Goal: Information Seeking & Learning: Learn about a topic

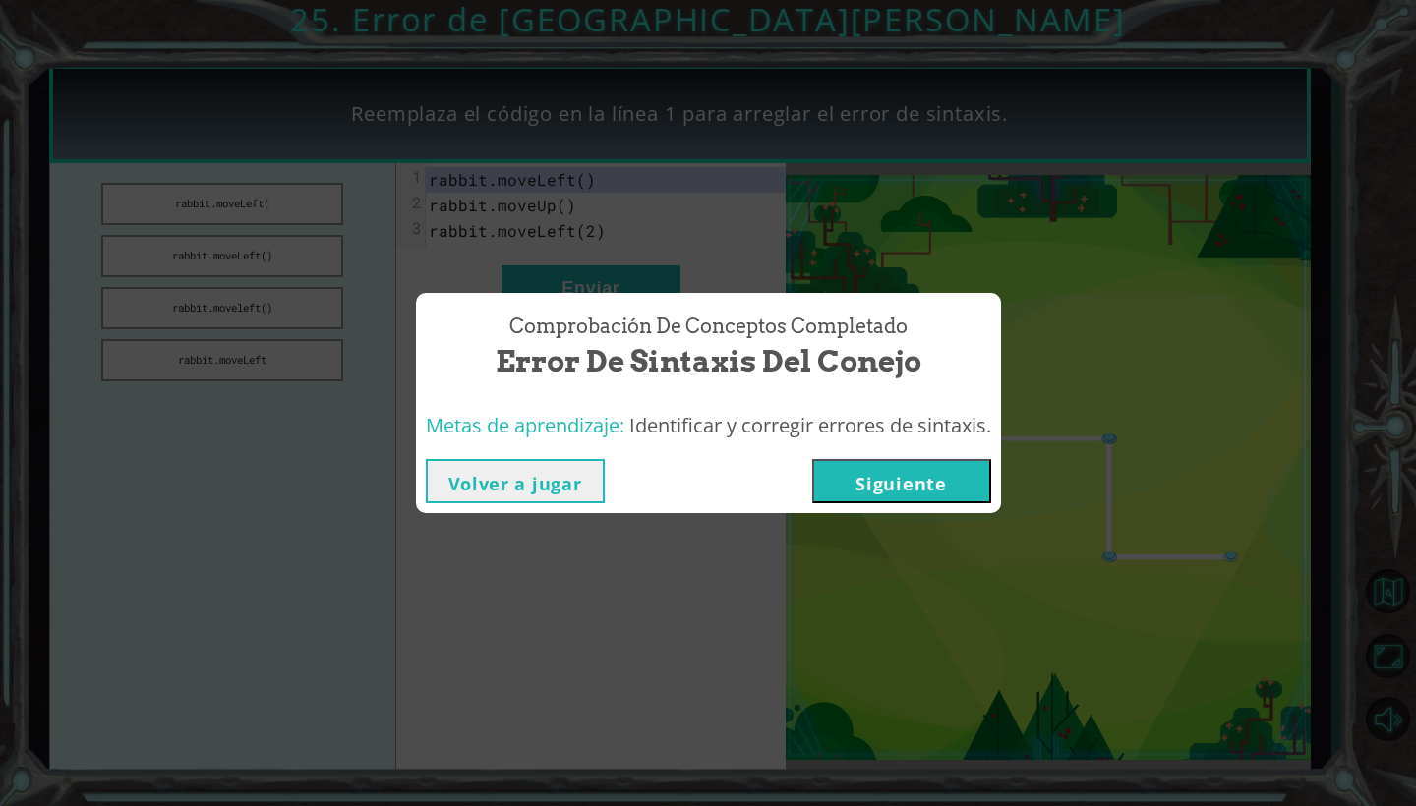
click at [736, 489] on button "Siguiente" at bounding box center [901, 481] width 179 height 44
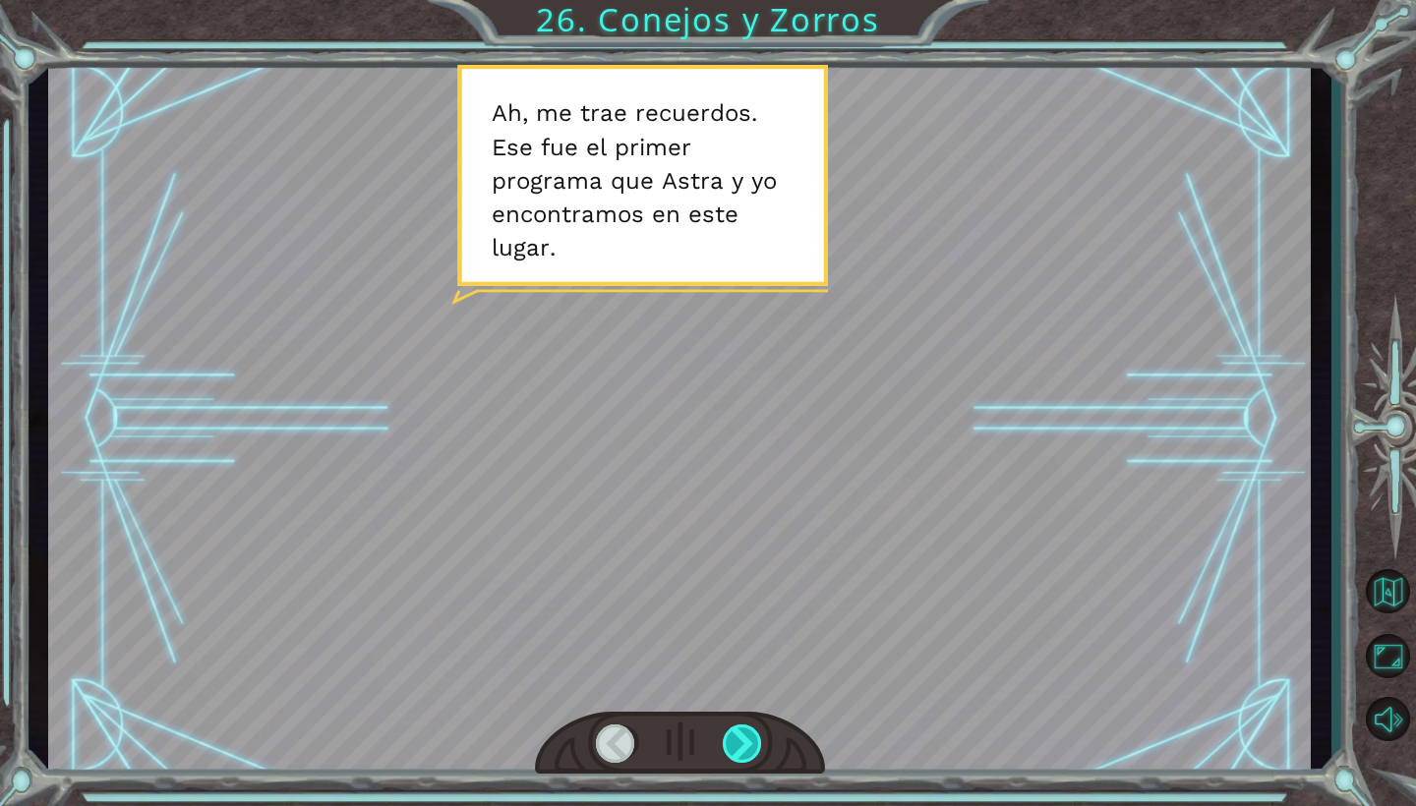
click at [736, 695] on div at bounding box center [743, 744] width 40 height 38
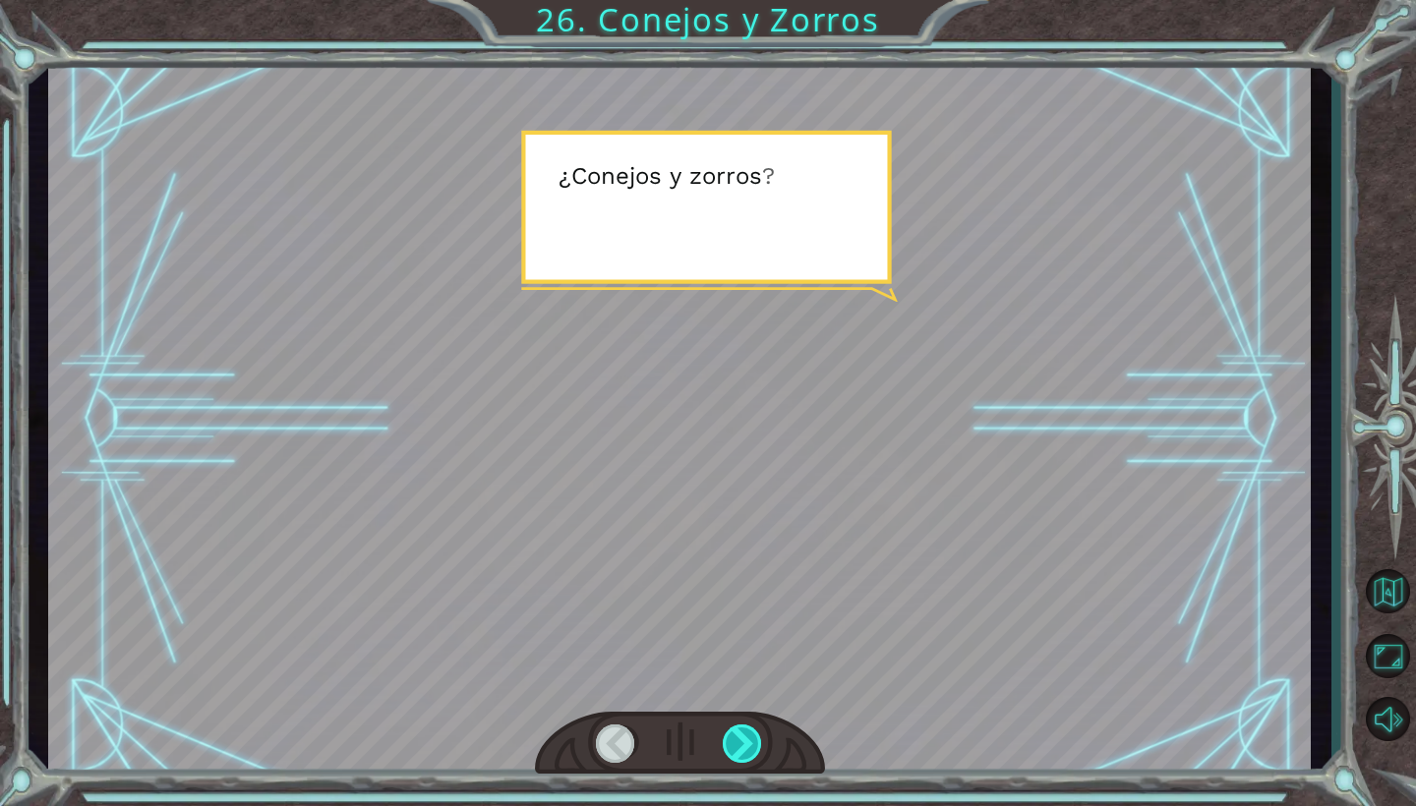
click at [736, 695] on div at bounding box center [743, 744] width 40 height 38
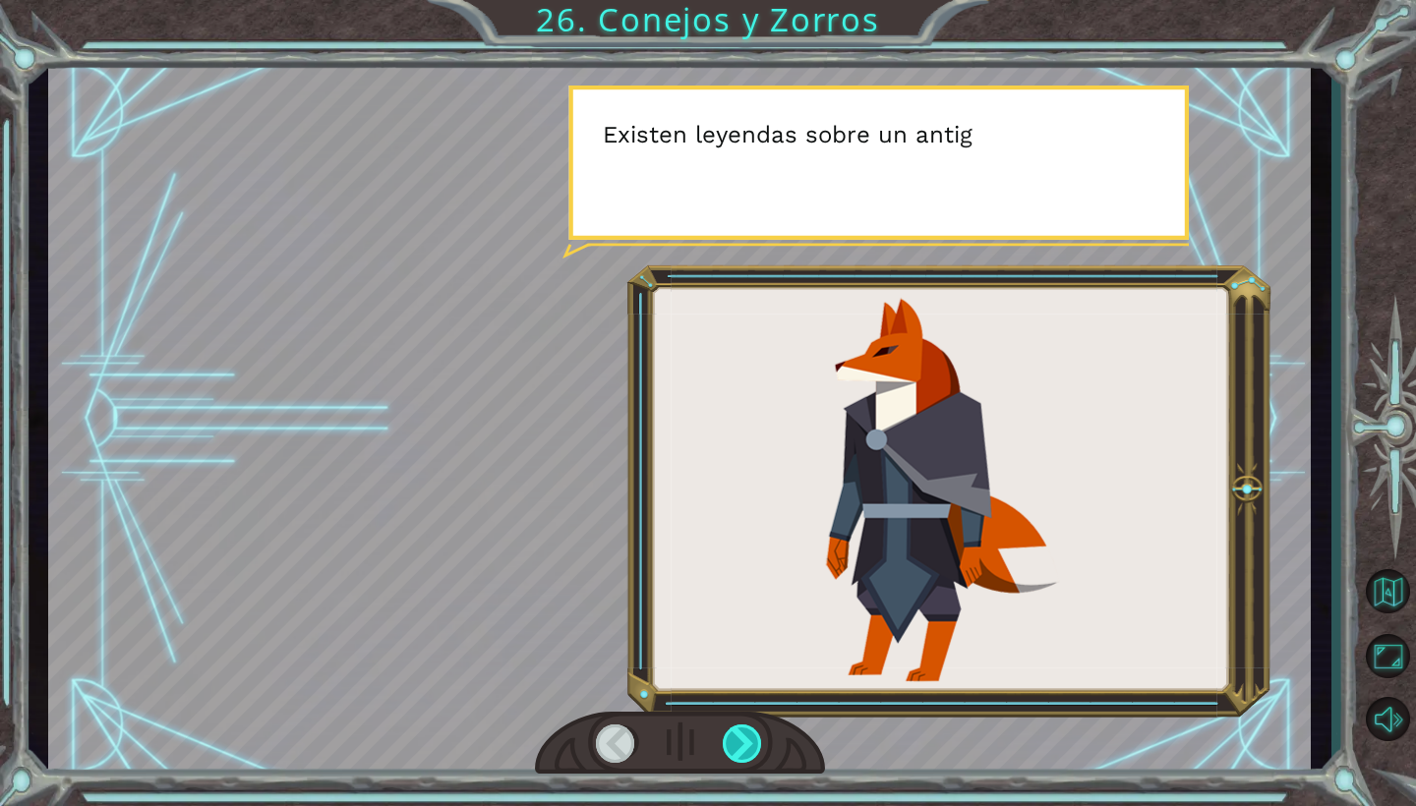
click at [736, 695] on div at bounding box center [743, 744] width 40 height 38
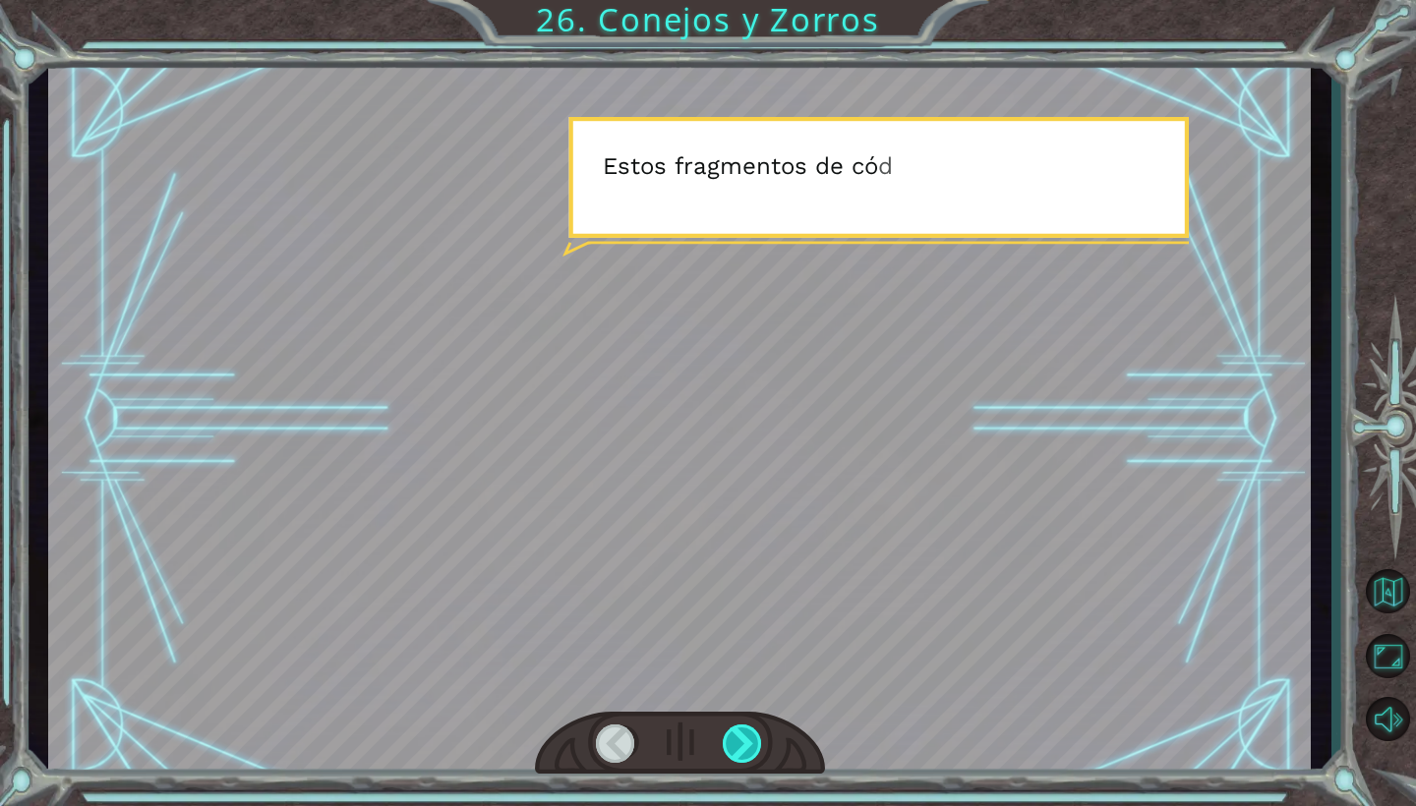
click at [736, 695] on div at bounding box center [743, 744] width 40 height 38
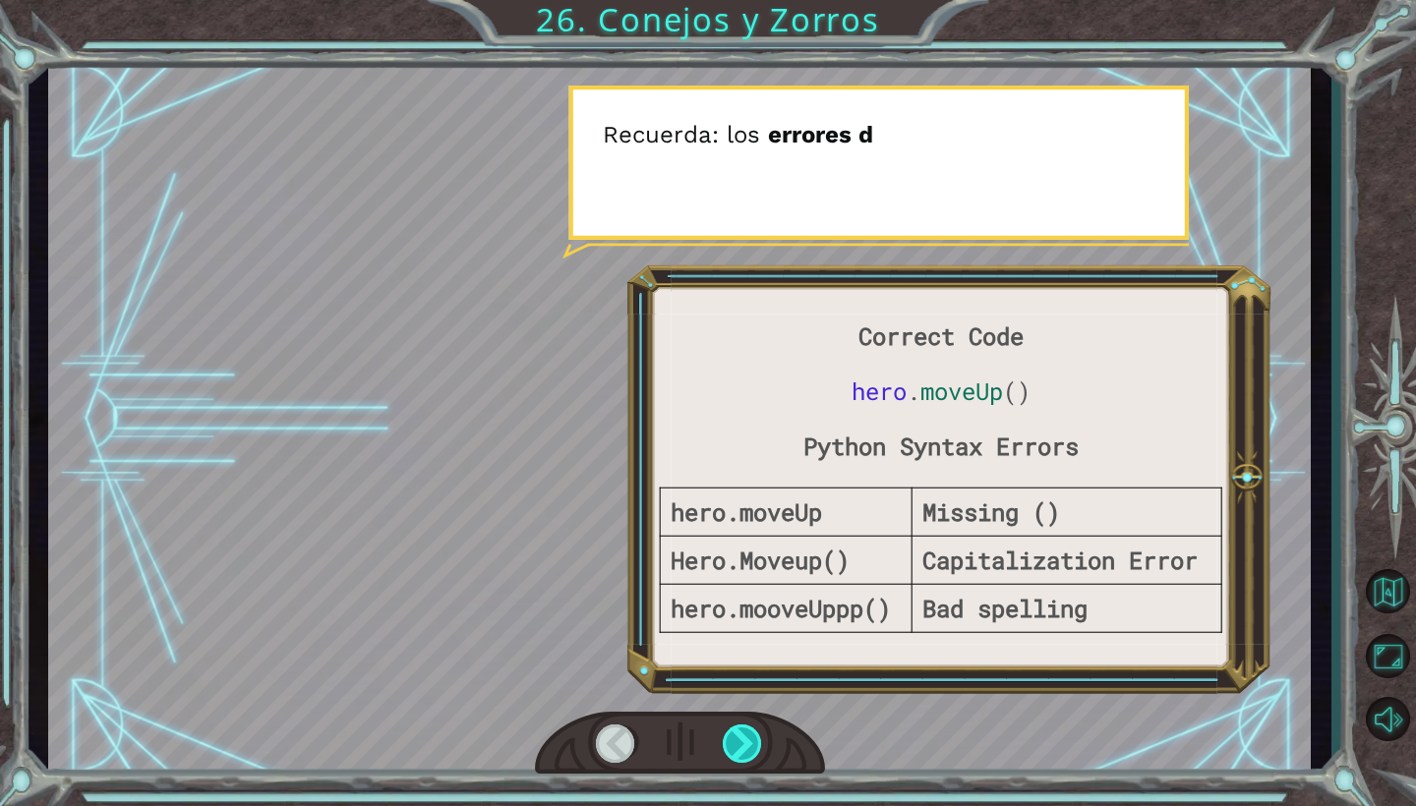
click at [736, 695] on div at bounding box center [743, 744] width 40 height 38
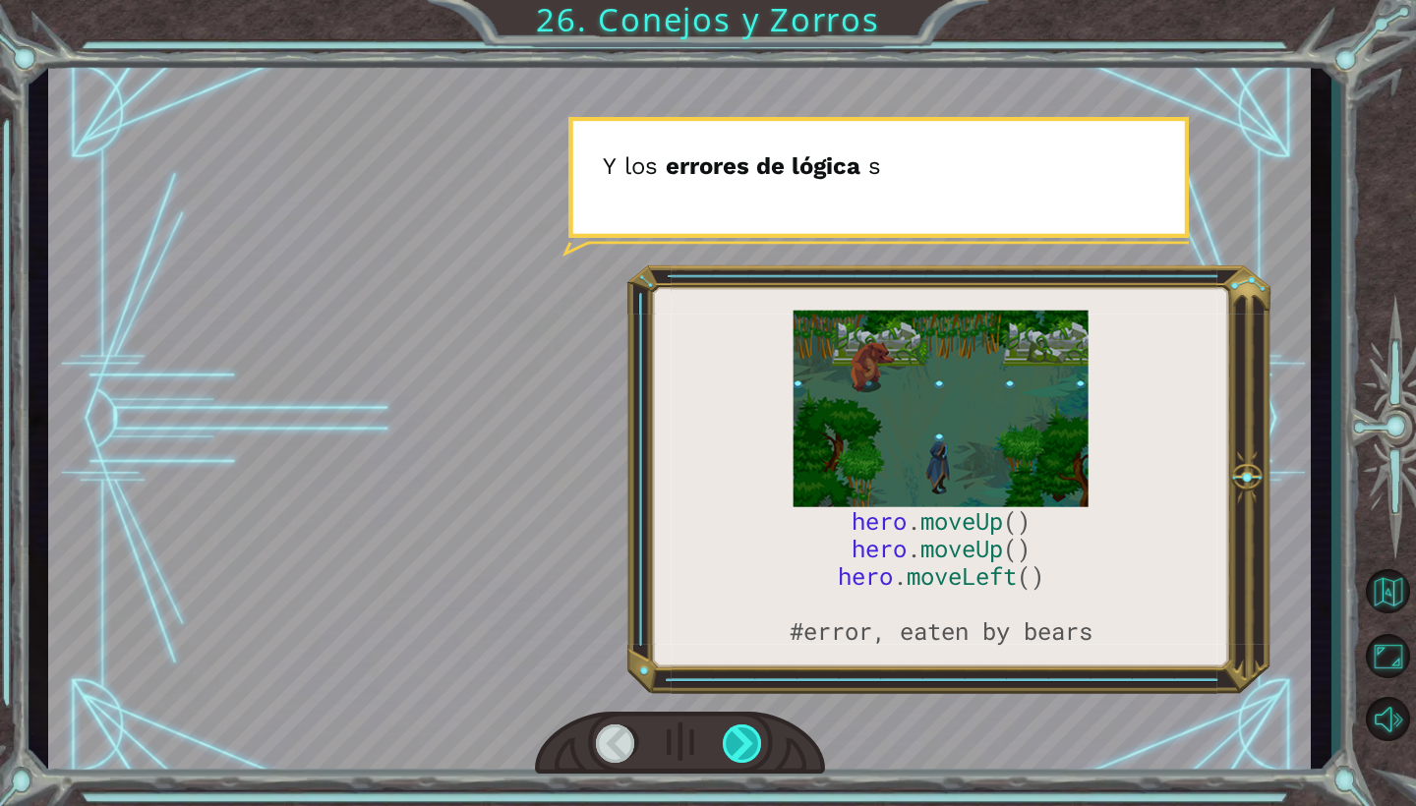
click at [736, 695] on div at bounding box center [743, 744] width 40 height 38
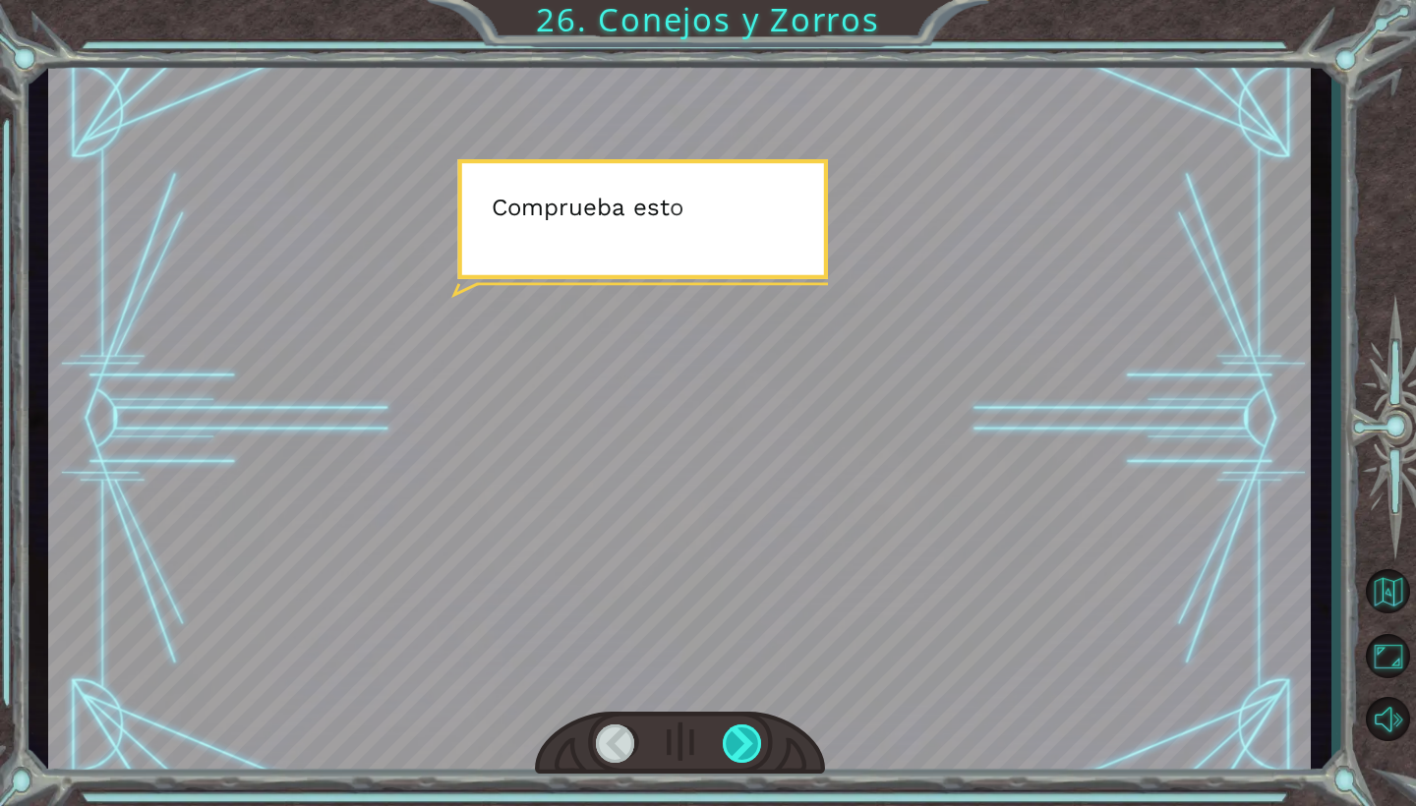
click at [736, 695] on div at bounding box center [743, 744] width 40 height 38
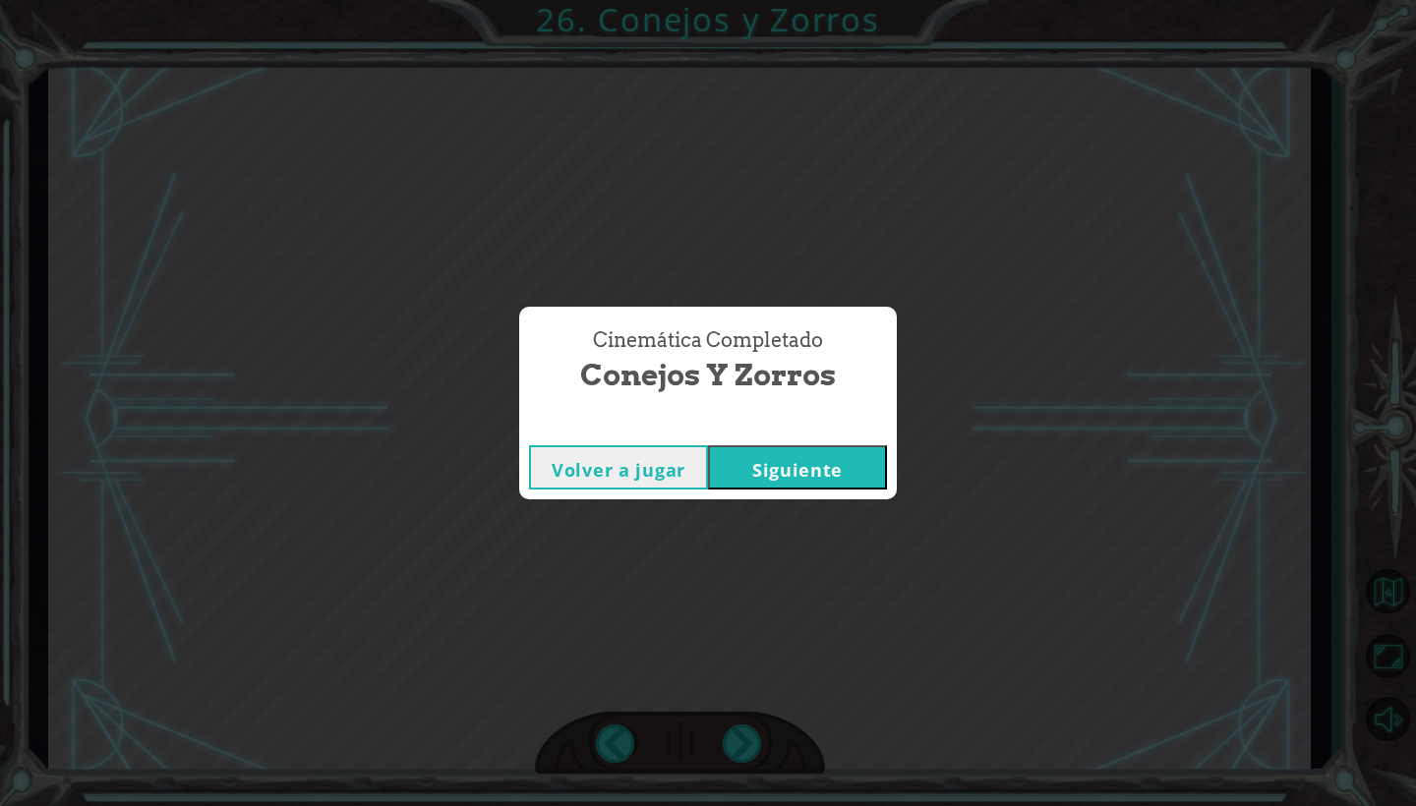
click at [736, 695] on div "Cinemática Completado Conejos y Zorros Volver a jugar [GEOGRAPHIC_DATA]" at bounding box center [708, 403] width 1416 height 806
click at [736, 490] on div "Cinemática Completado Conejos y Zorros Volver a jugar [GEOGRAPHIC_DATA]" at bounding box center [708, 403] width 1416 height 806
click at [736, 695] on div "Cinemática Completado Conejos y Zorros Volver a jugar [GEOGRAPHIC_DATA]" at bounding box center [708, 403] width 1416 height 806
click at [736, 481] on button "Siguiente" at bounding box center [797, 467] width 179 height 44
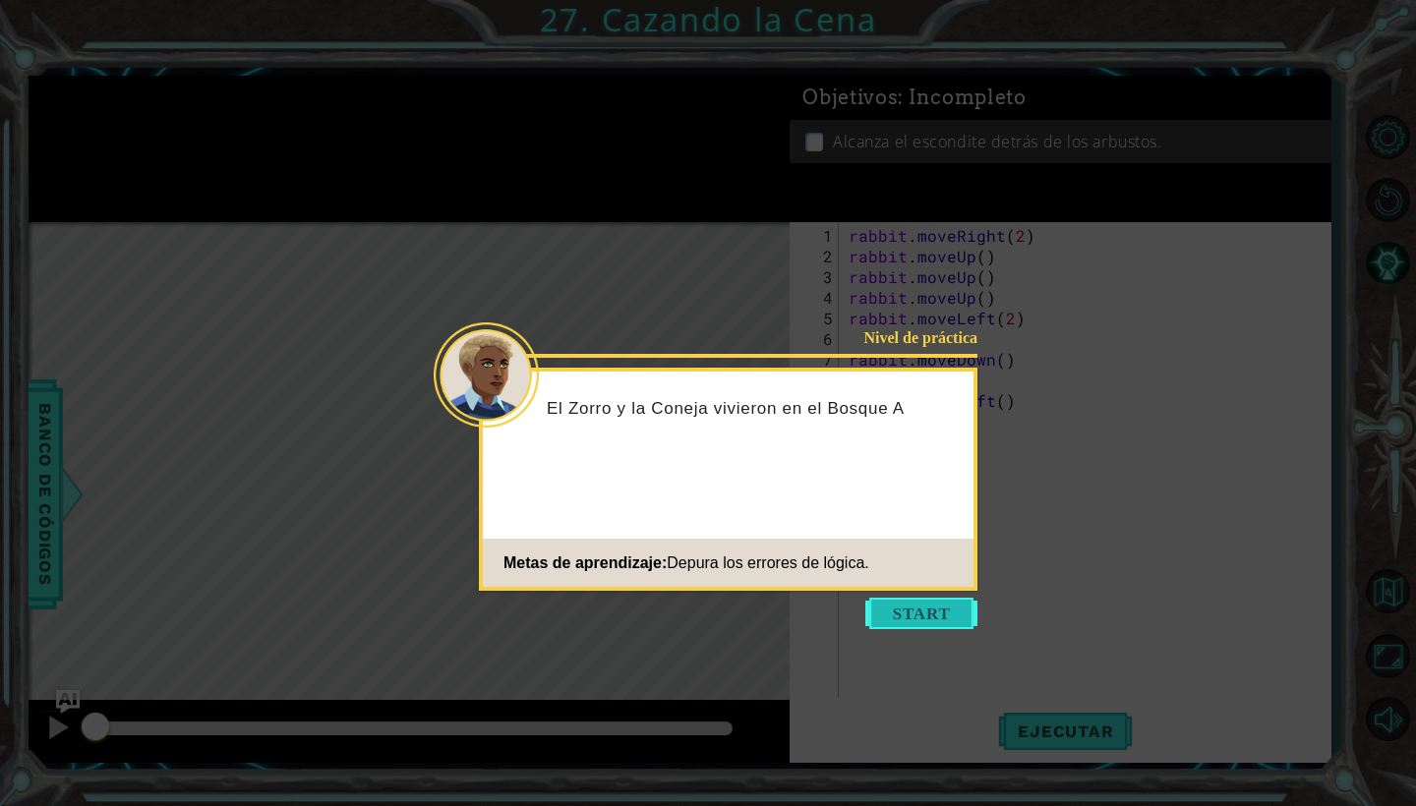
click at [736, 619] on button "Start" at bounding box center [921, 613] width 112 height 31
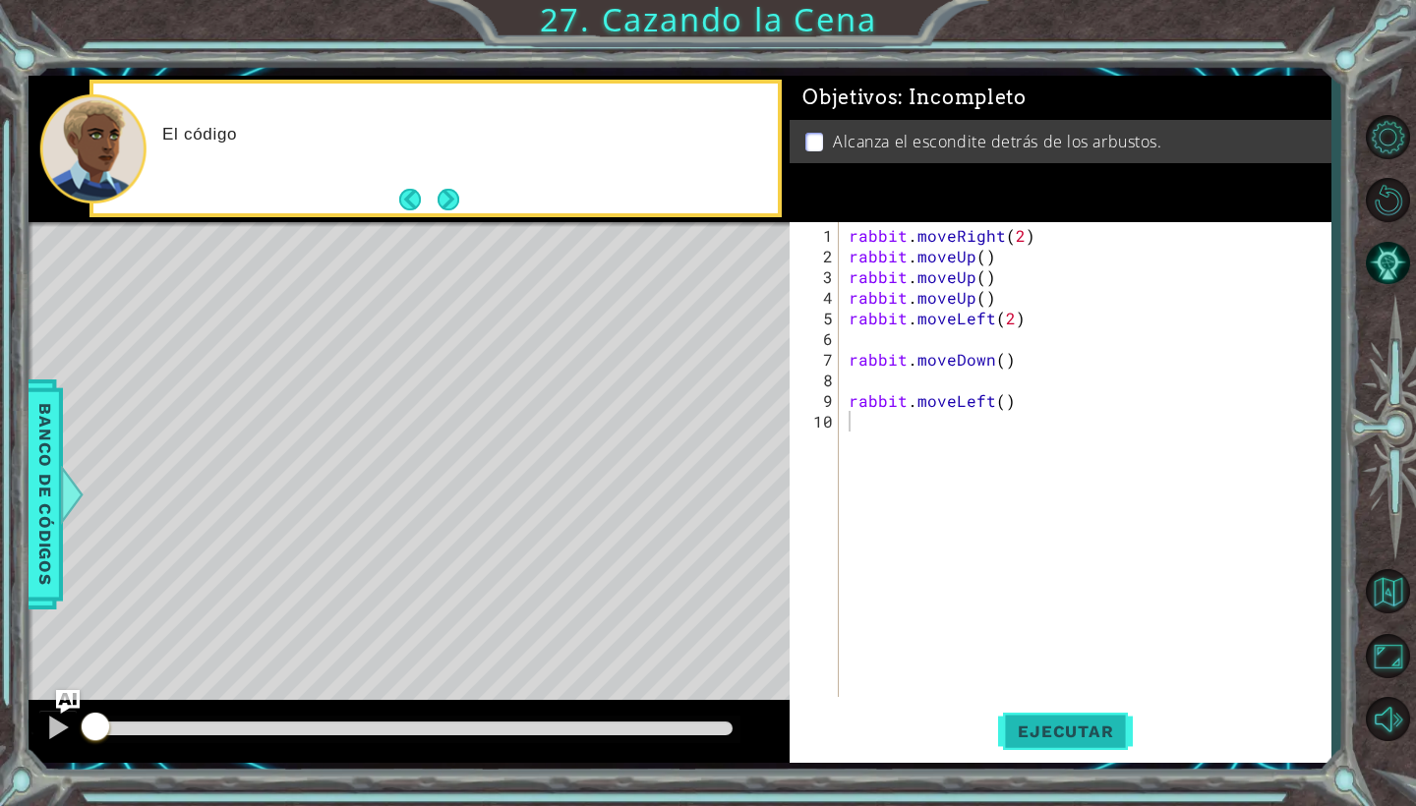
click at [736, 695] on span "Ejecutar" at bounding box center [1065, 732] width 135 height 20
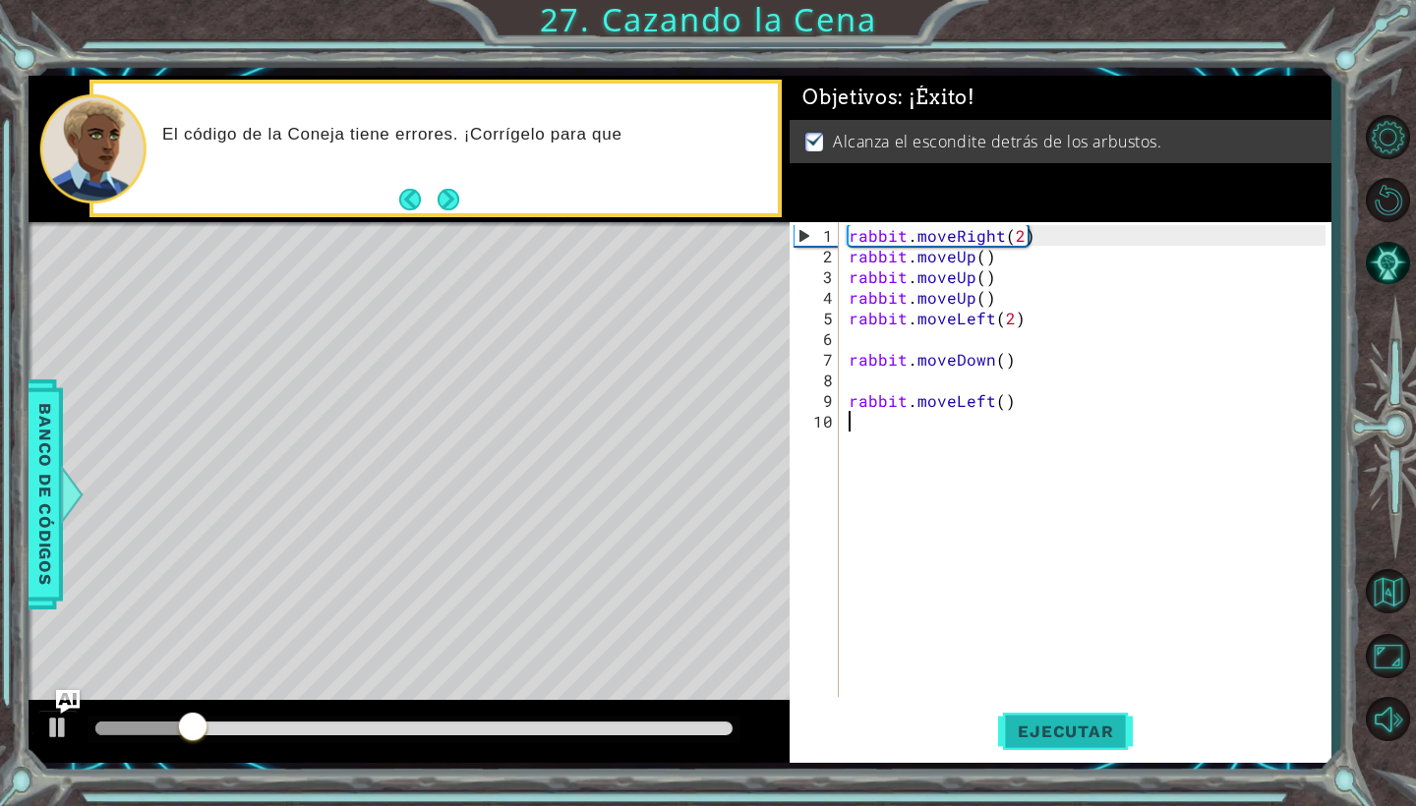
click at [736, 695] on button "Ejecutar" at bounding box center [1065, 732] width 135 height 54
click at [736, 695] on span "Ejecutar" at bounding box center [1065, 732] width 135 height 20
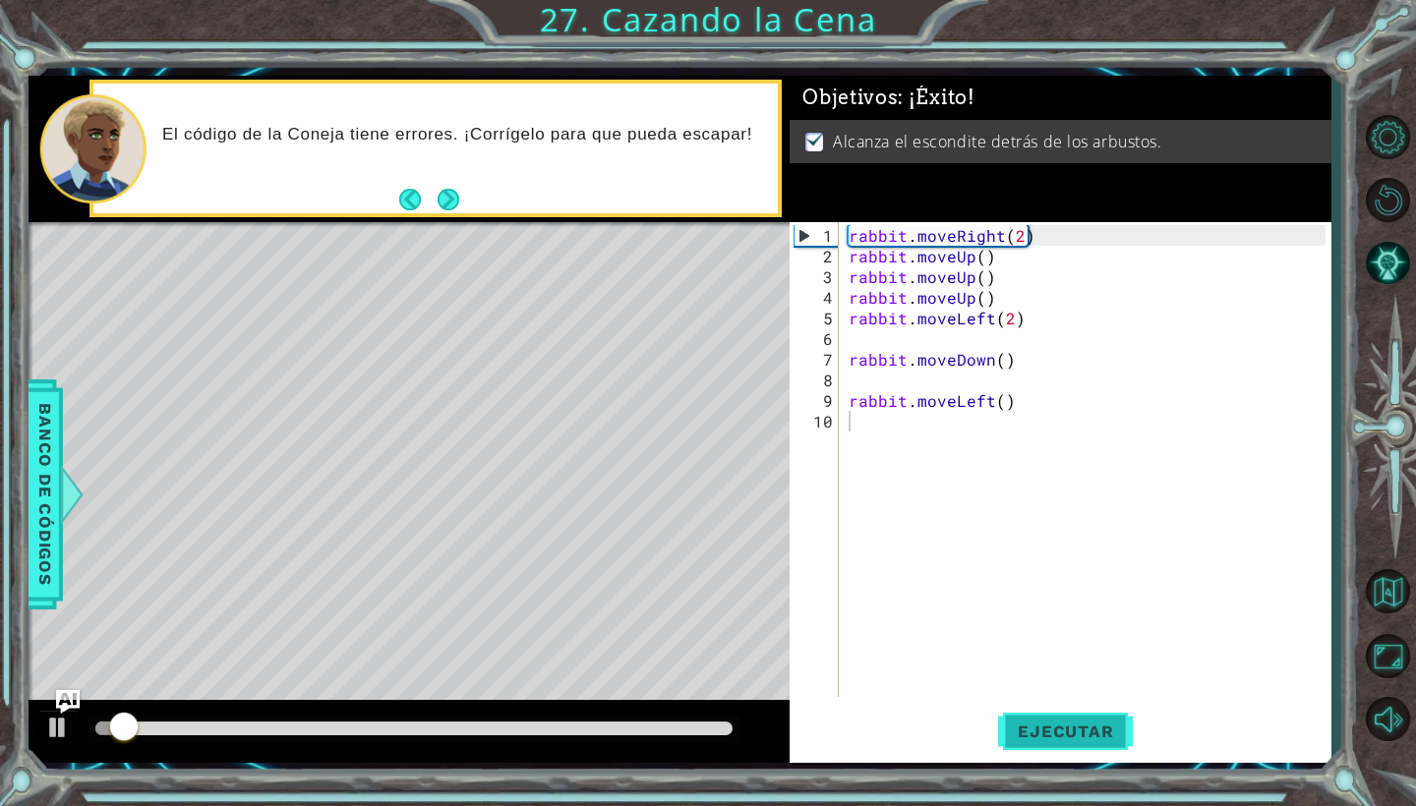
click at [736, 695] on span "Ejecutar" at bounding box center [1065, 732] width 135 height 20
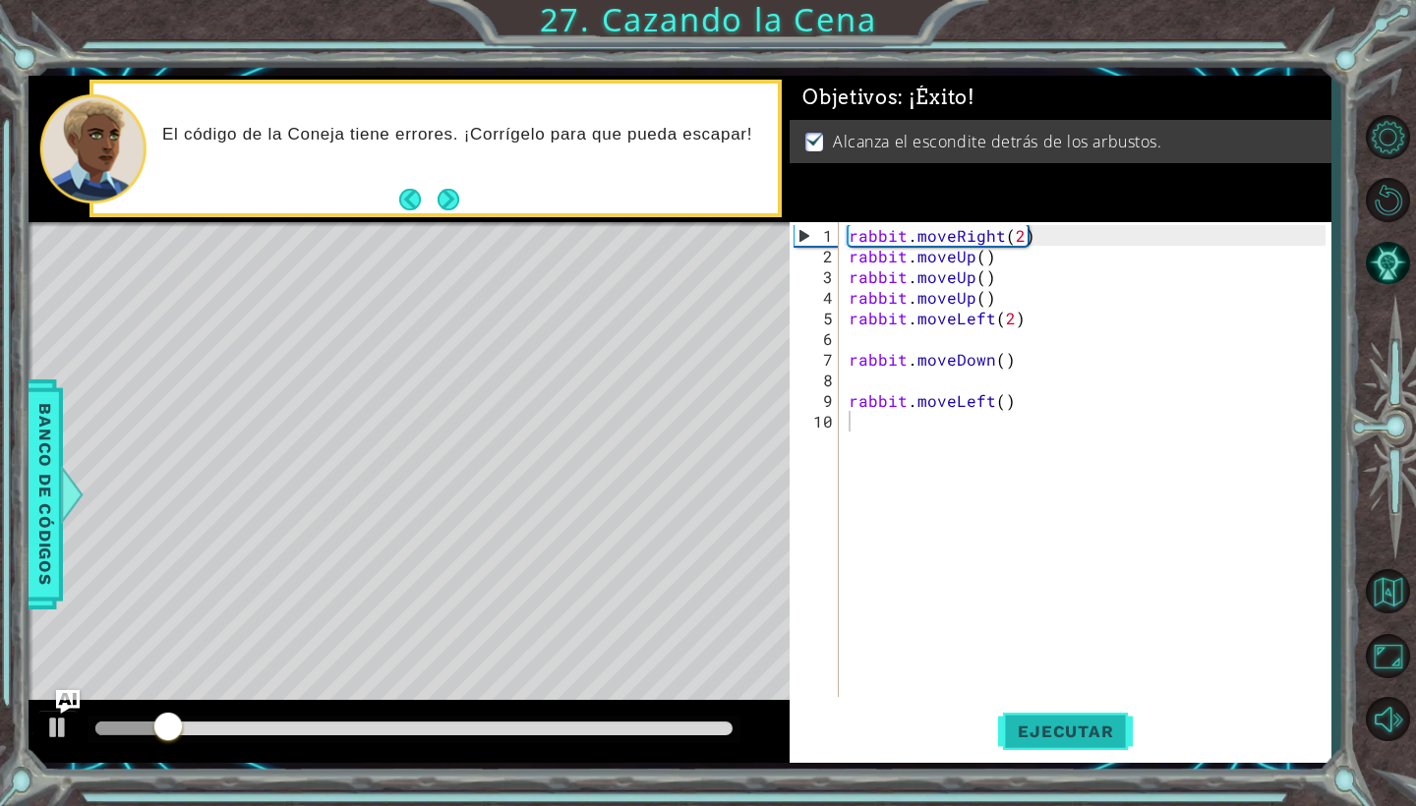
click at [736, 695] on span "Ejecutar" at bounding box center [1065, 732] width 135 height 20
click at [446, 203] on button "Next" at bounding box center [448, 200] width 27 height 27
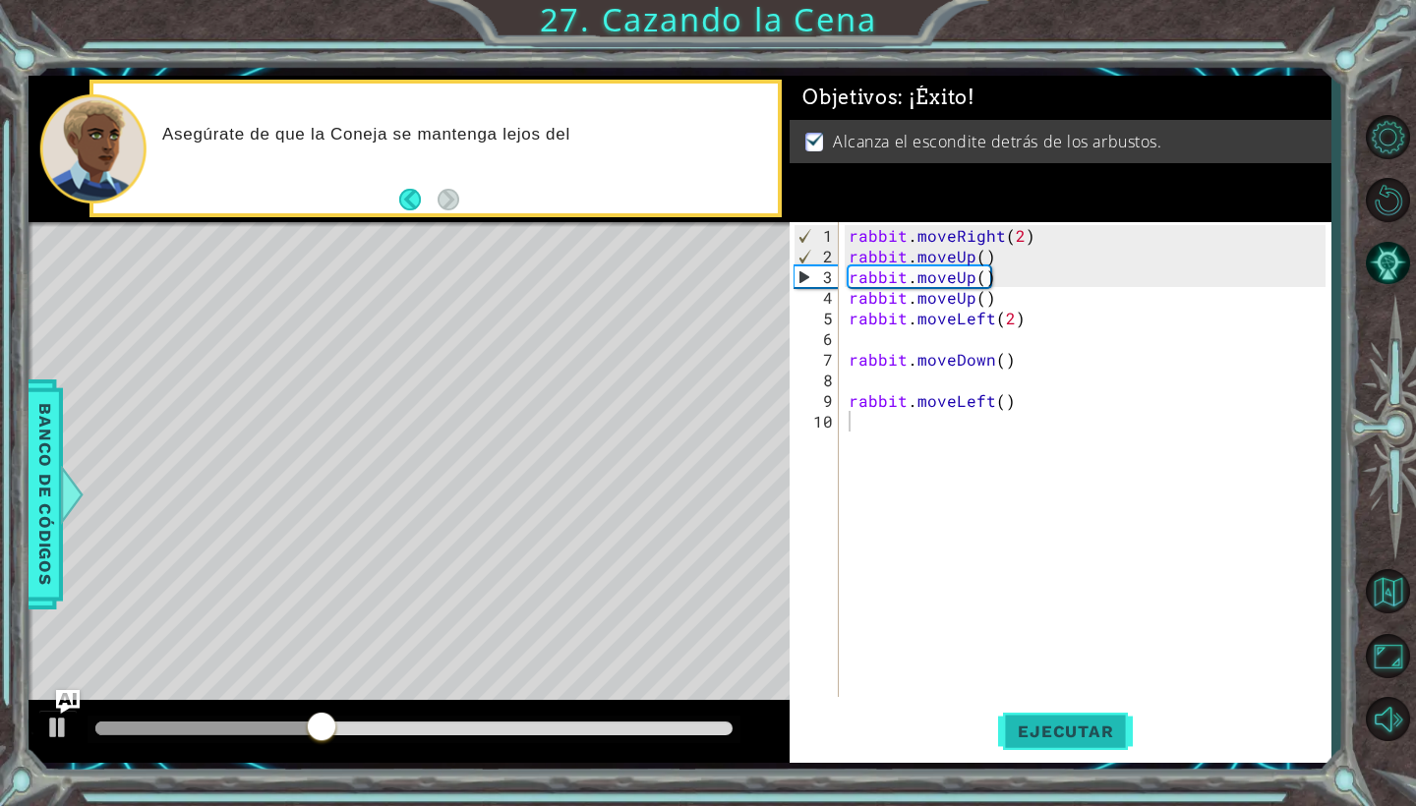
click at [736, 695] on span "Ejecutar" at bounding box center [1065, 732] width 135 height 20
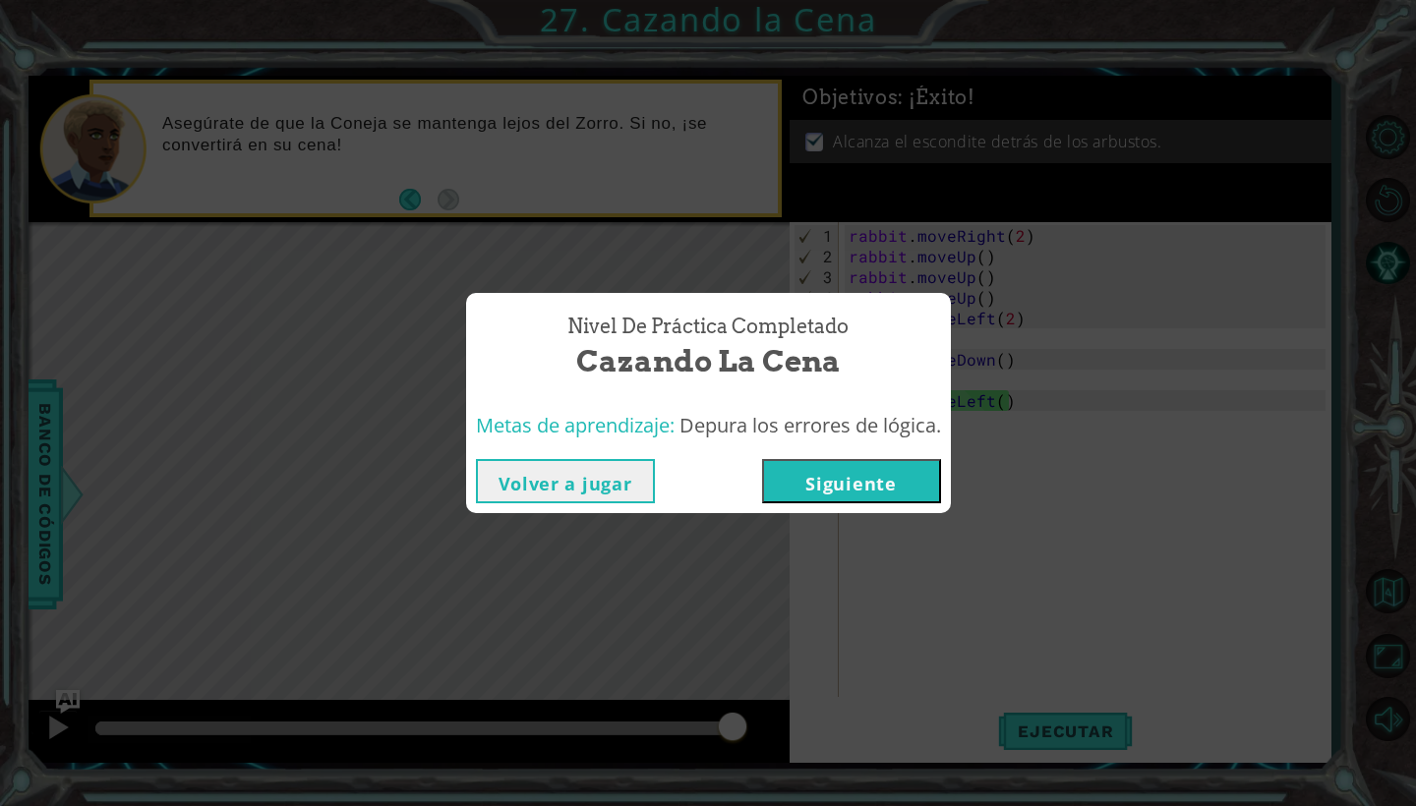
click at [736, 490] on button "Siguiente" at bounding box center [851, 481] width 179 height 44
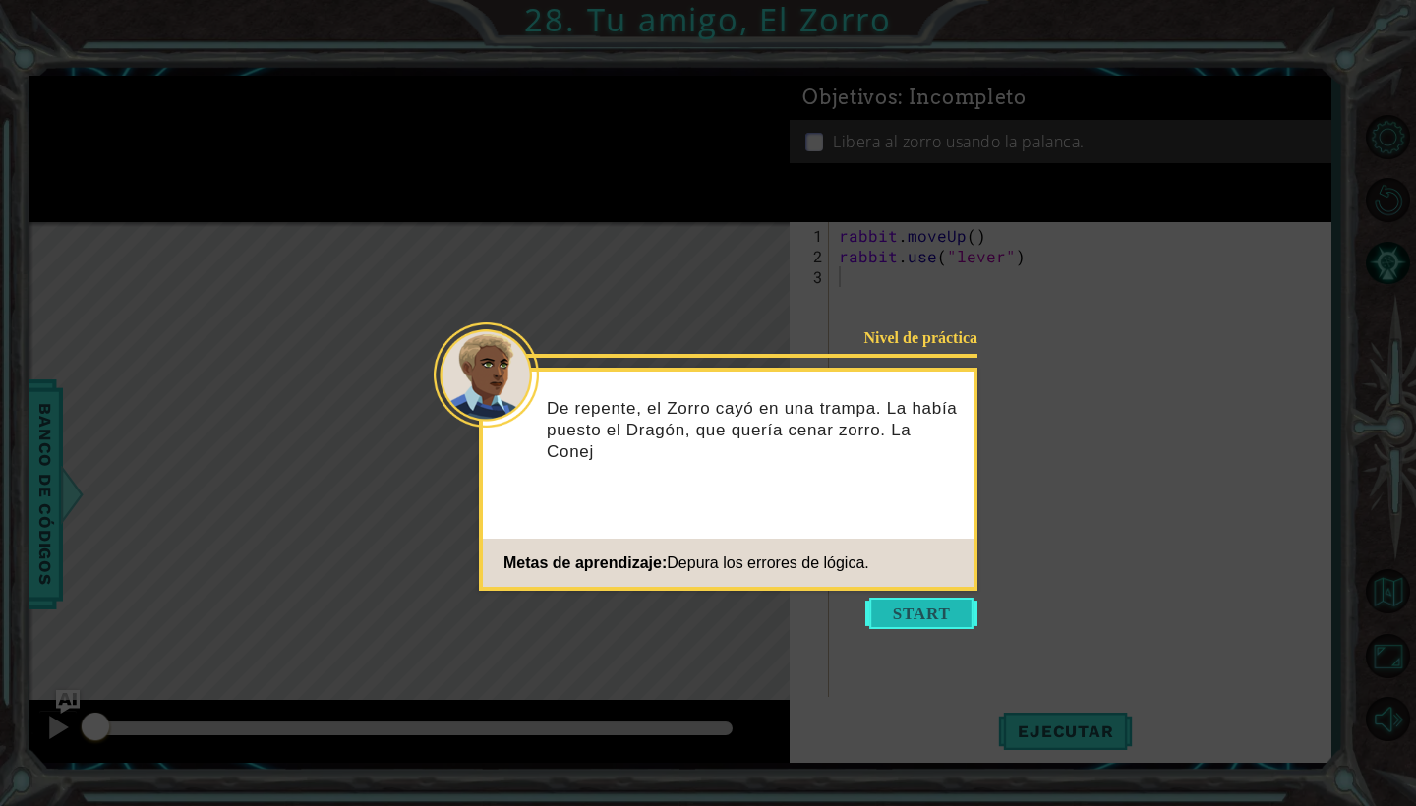
click at [736, 603] on button "Start" at bounding box center [921, 613] width 112 height 31
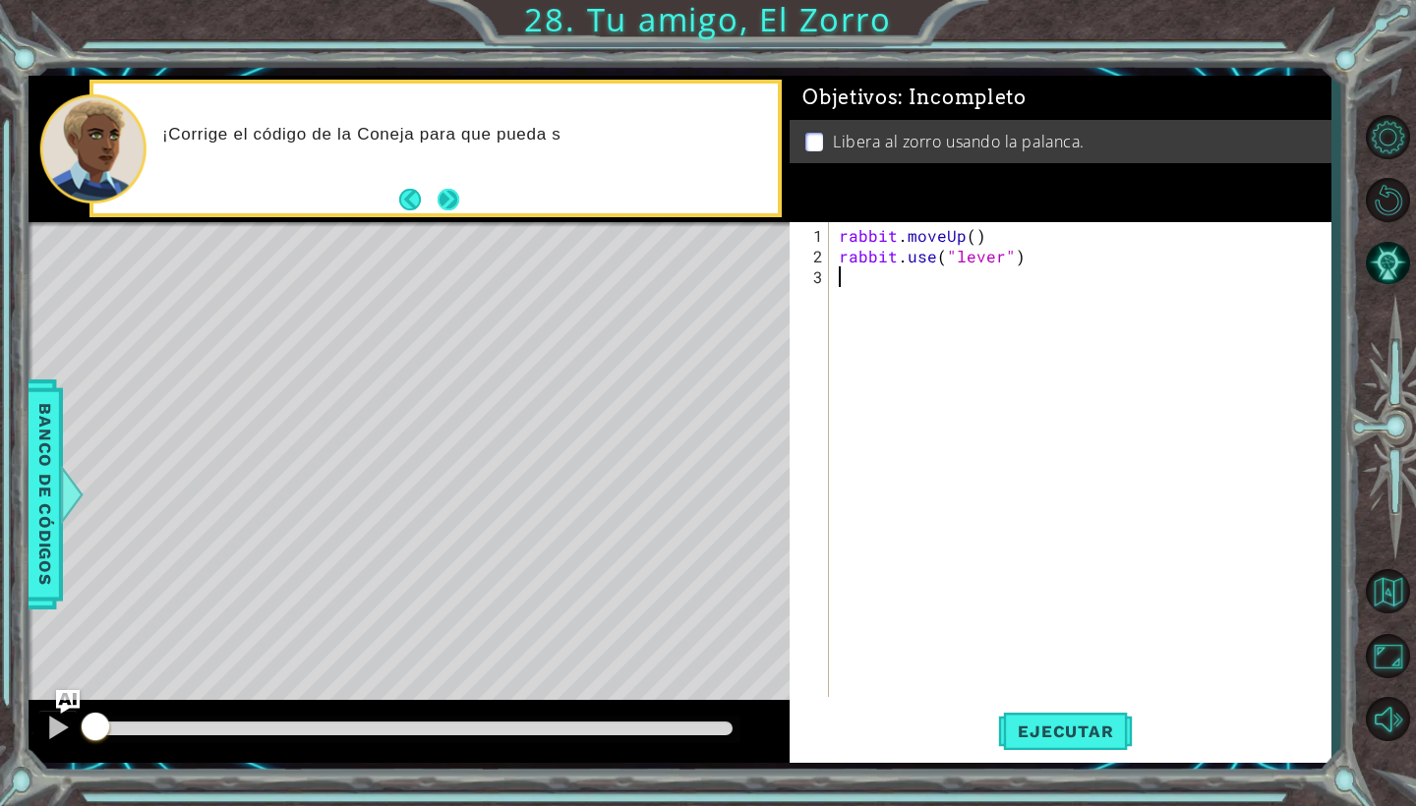
click at [454, 191] on button "Next" at bounding box center [448, 200] width 23 height 23
click at [460, 197] on button "Next" at bounding box center [448, 200] width 23 height 23
click at [736, 695] on span "Ejecutar" at bounding box center [1065, 732] width 135 height 20
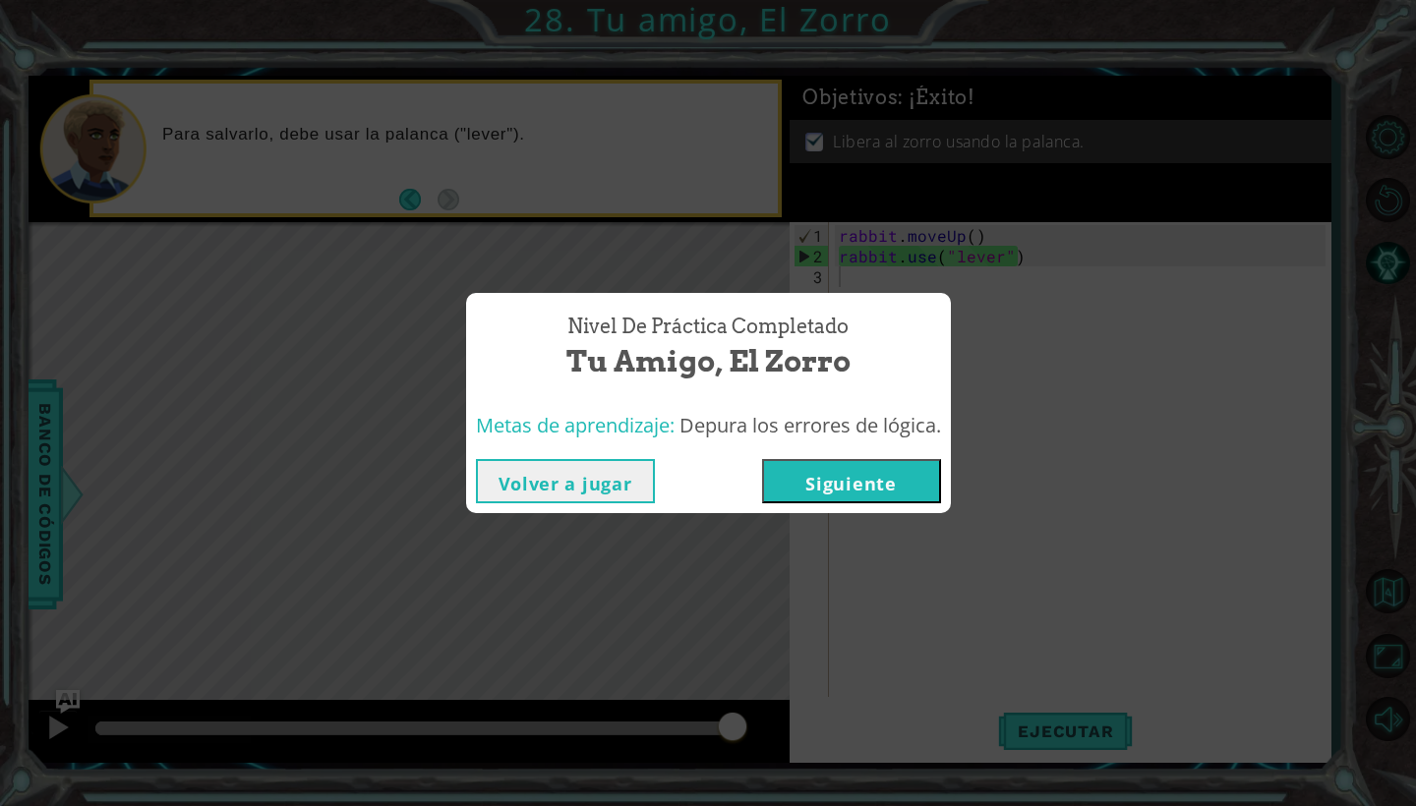
click at [736, 496] on button "Siguiente" at bounding box center [851, 481] width 179 height 44
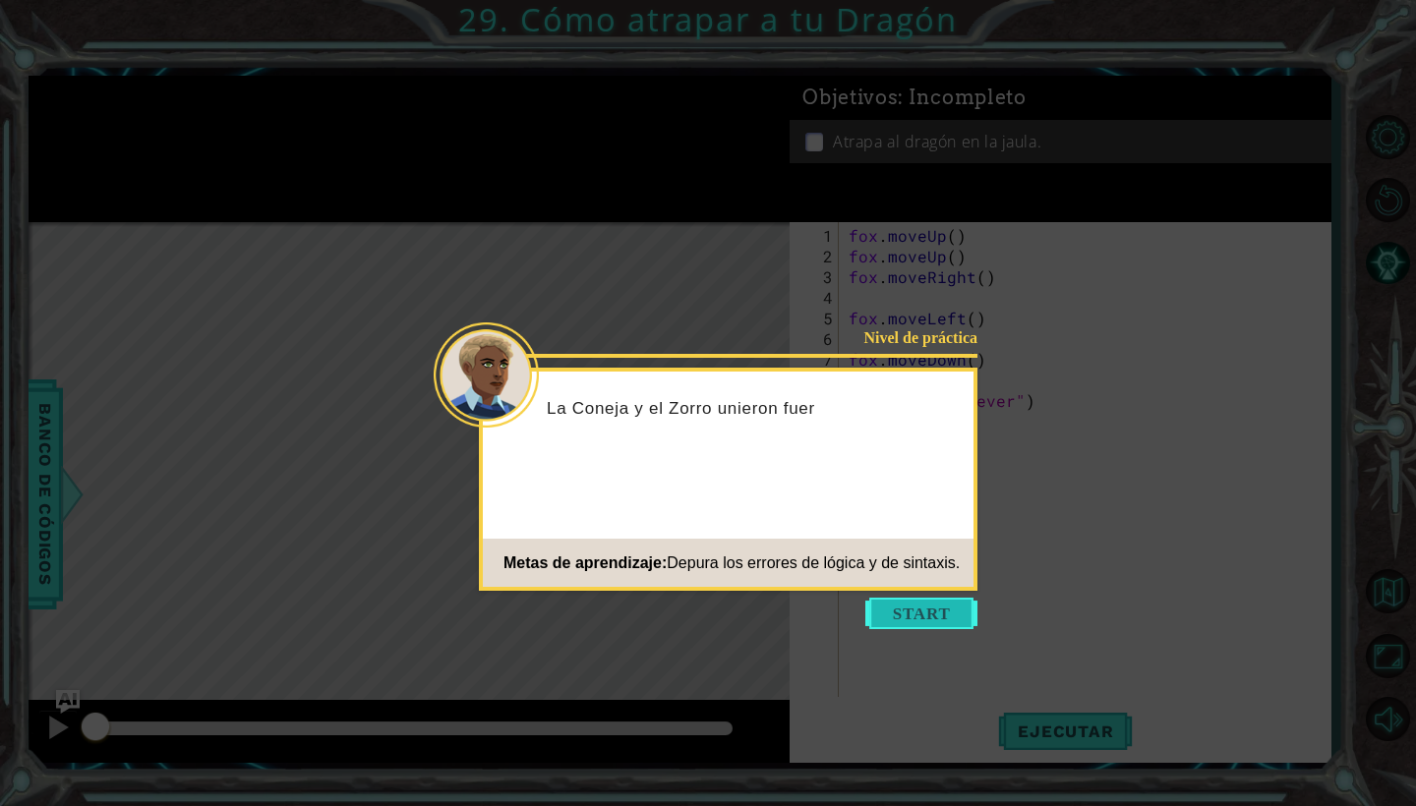
click at [736, 606] on button "Start" at bounding box center [921, 613] width 112 height 31
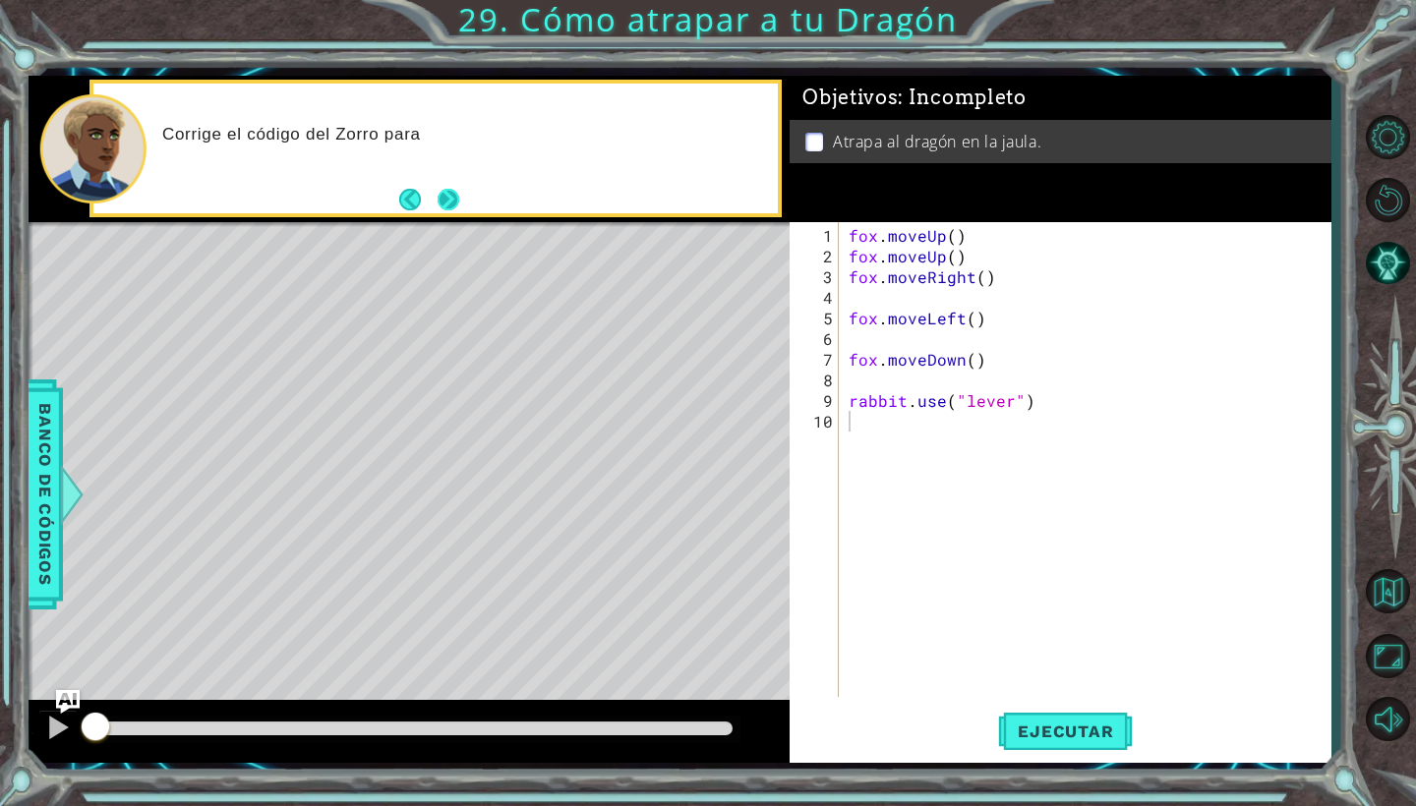
click at [444, 192] on button "Next" at bounding box center [448, 200] width 22 height 22
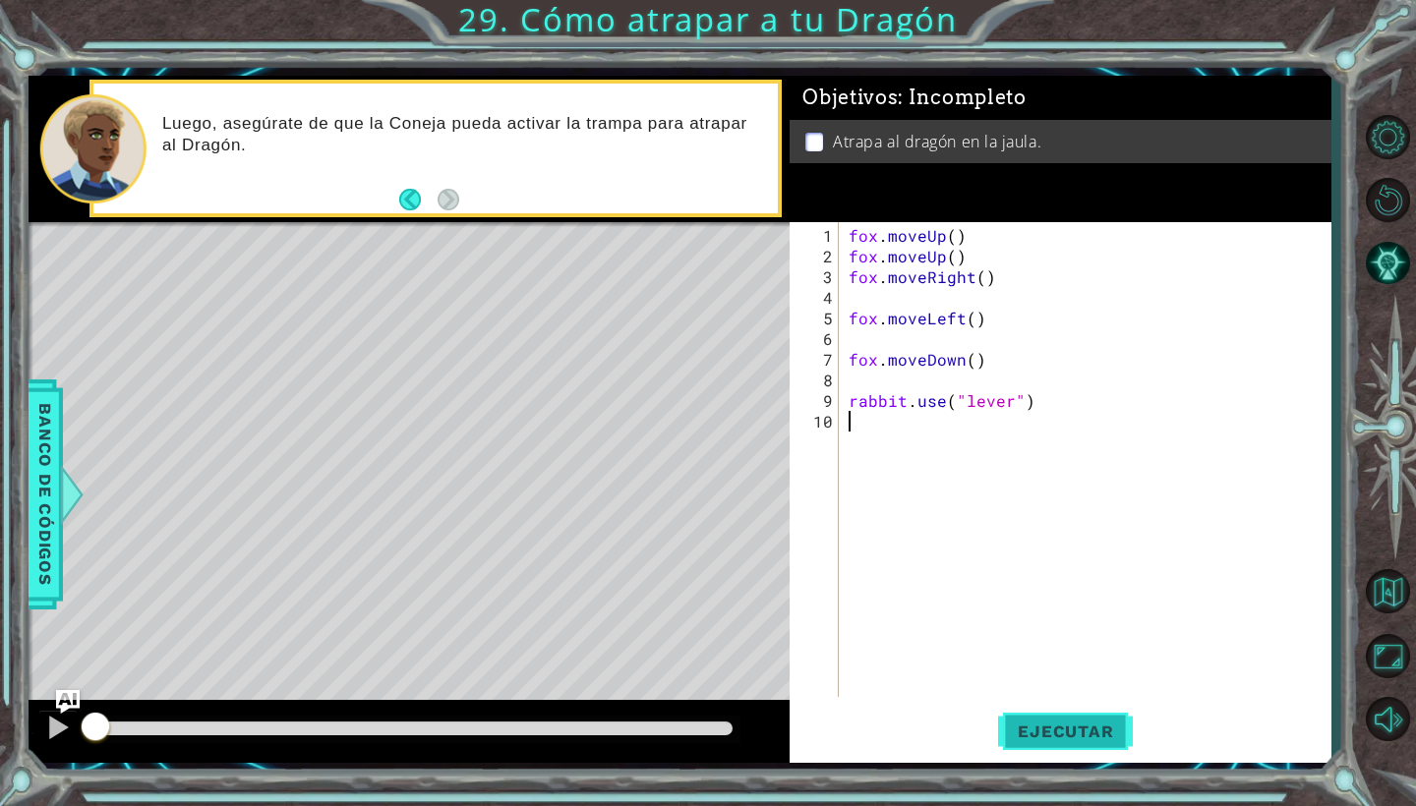
click at [736, 695] on span "Ejecutar" at bounding box center [1065, 732] width 135 height 20
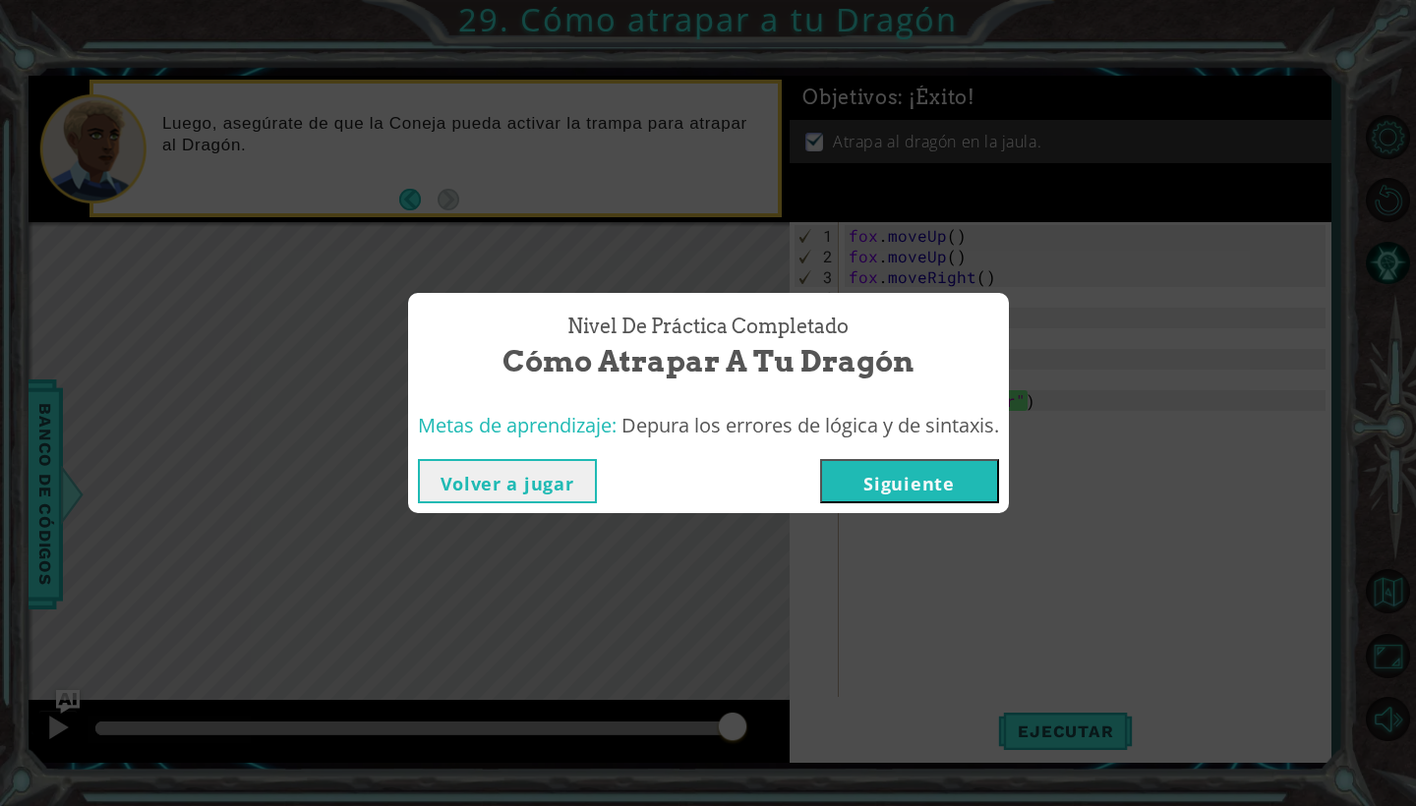
click at [736, 507] on div "Volver a jugar [GEOGRAPHIC_DATA]" at bounding box center [708, 481] width 601 height 64
click at [736, 481] on button "Siguiente" at bounding box center [909, 481] width 179 height 44
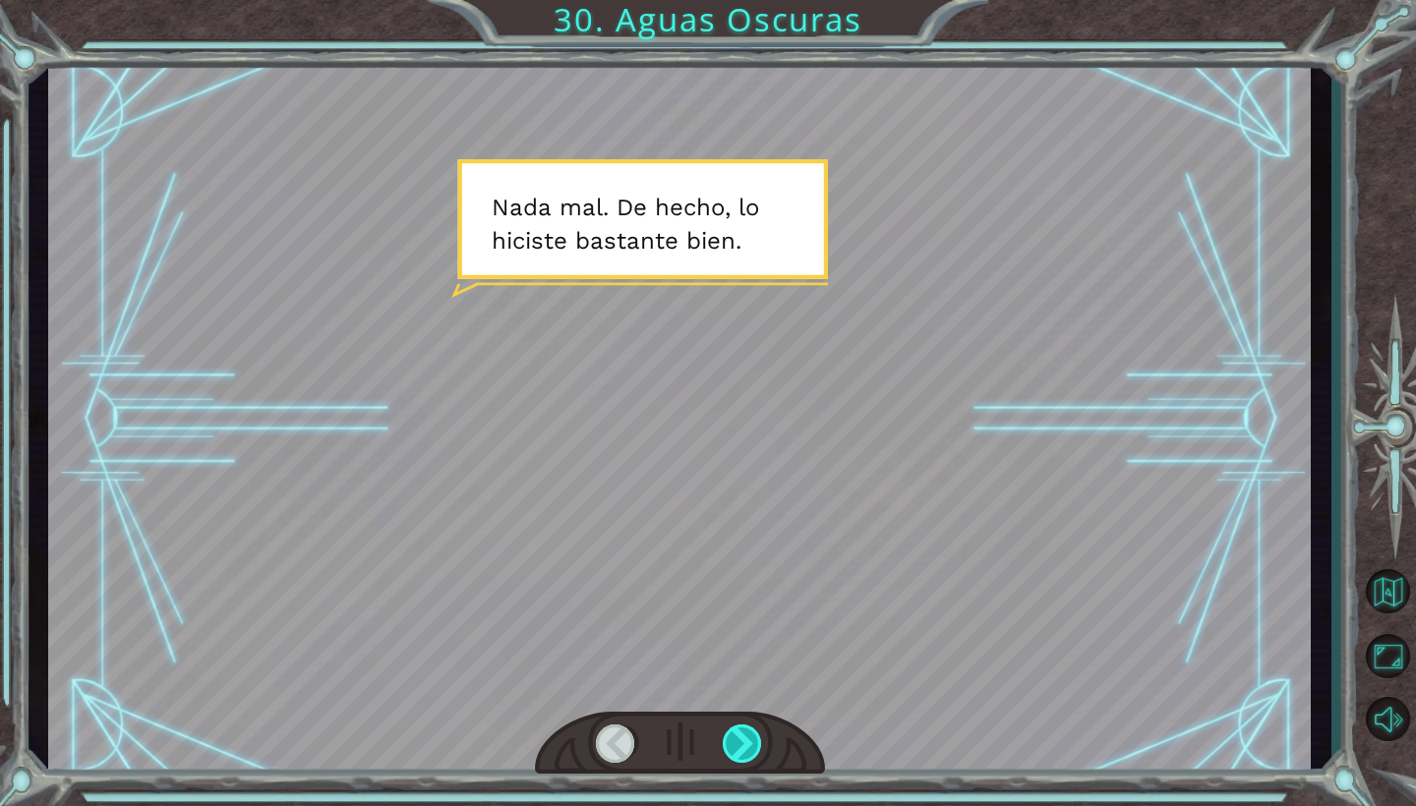
click at [735, 695] on div at bounding box center [743, 744] width 40 height 38
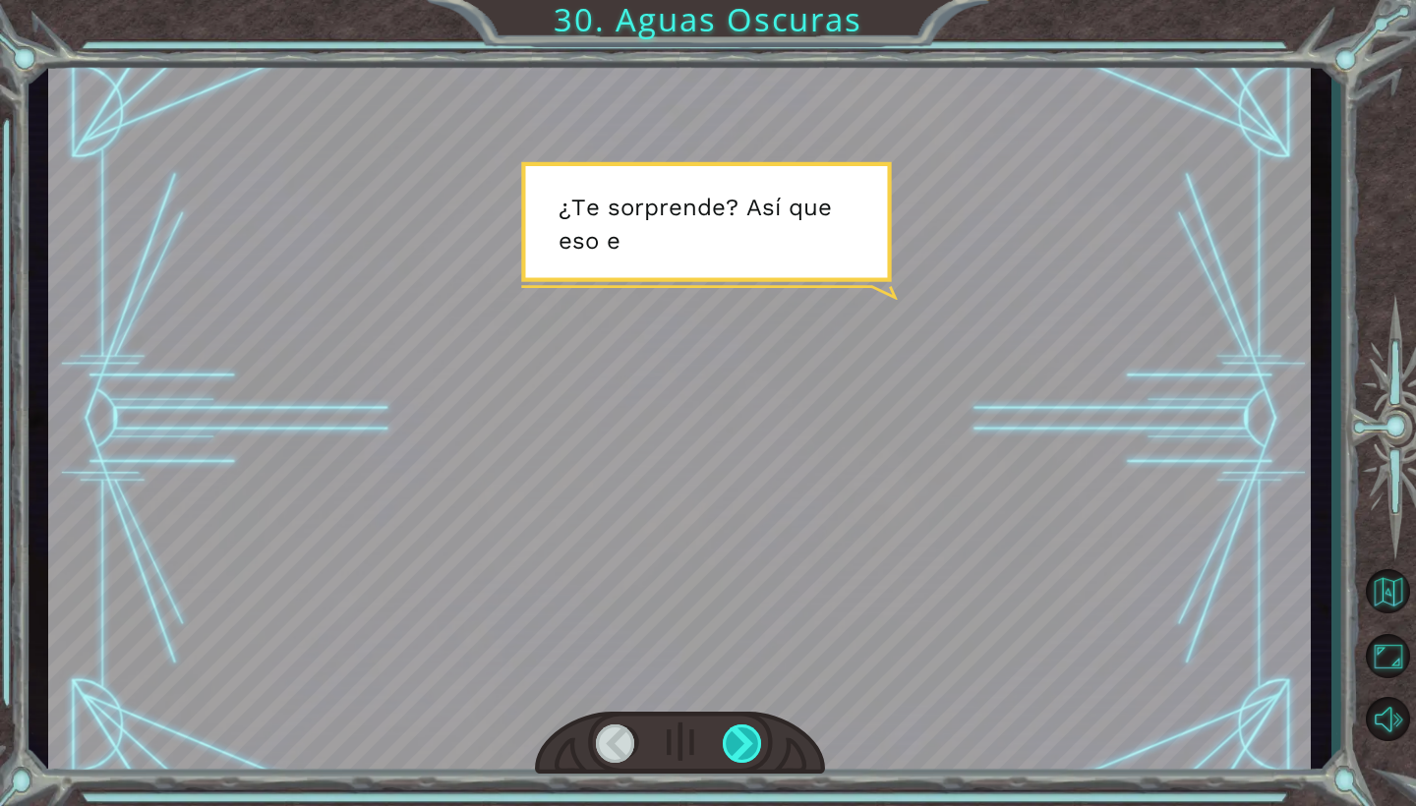
click at [735, 695] on div at bounding box center [743, 744] width 40 height 38
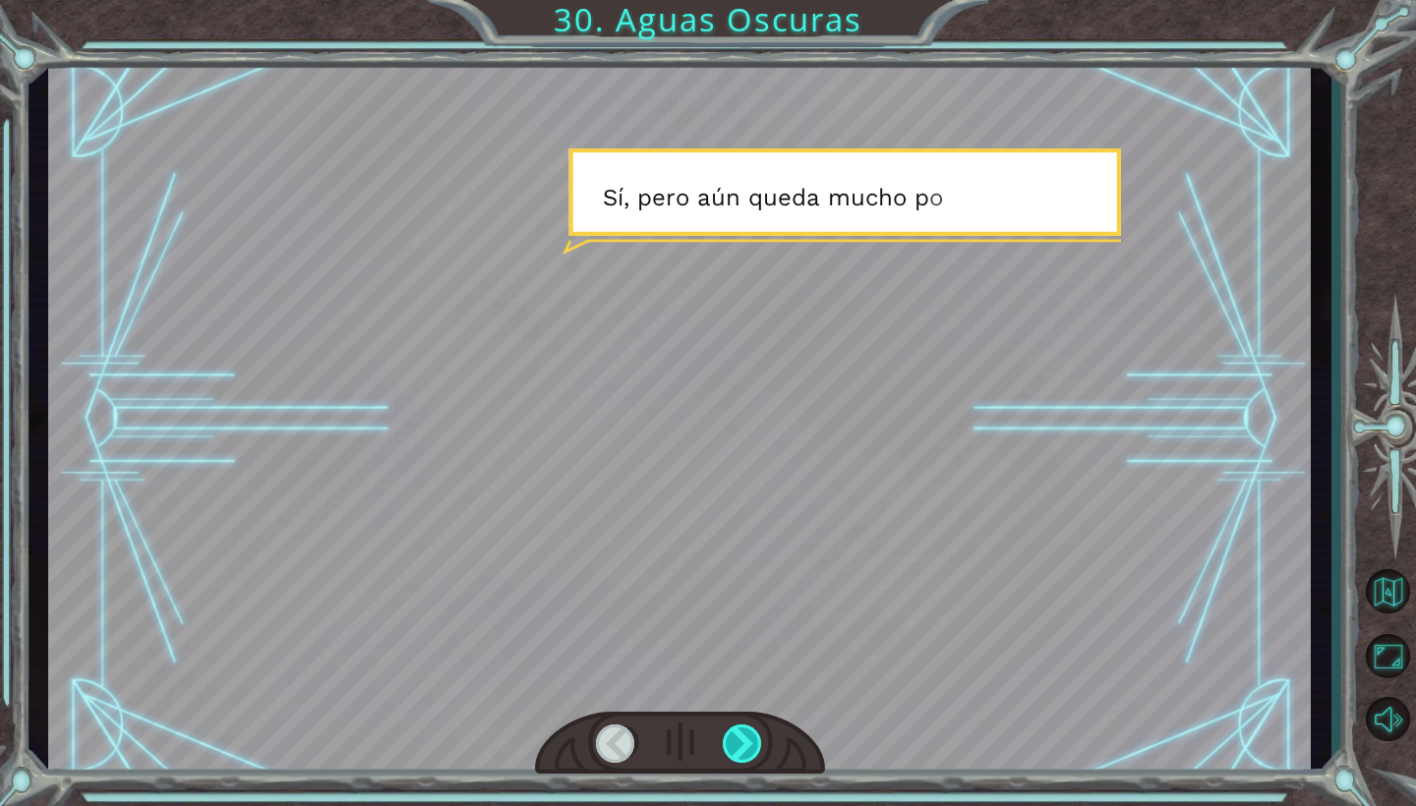
click at [735, 695] on div at bounding box center [743, 744] width 40 height 38
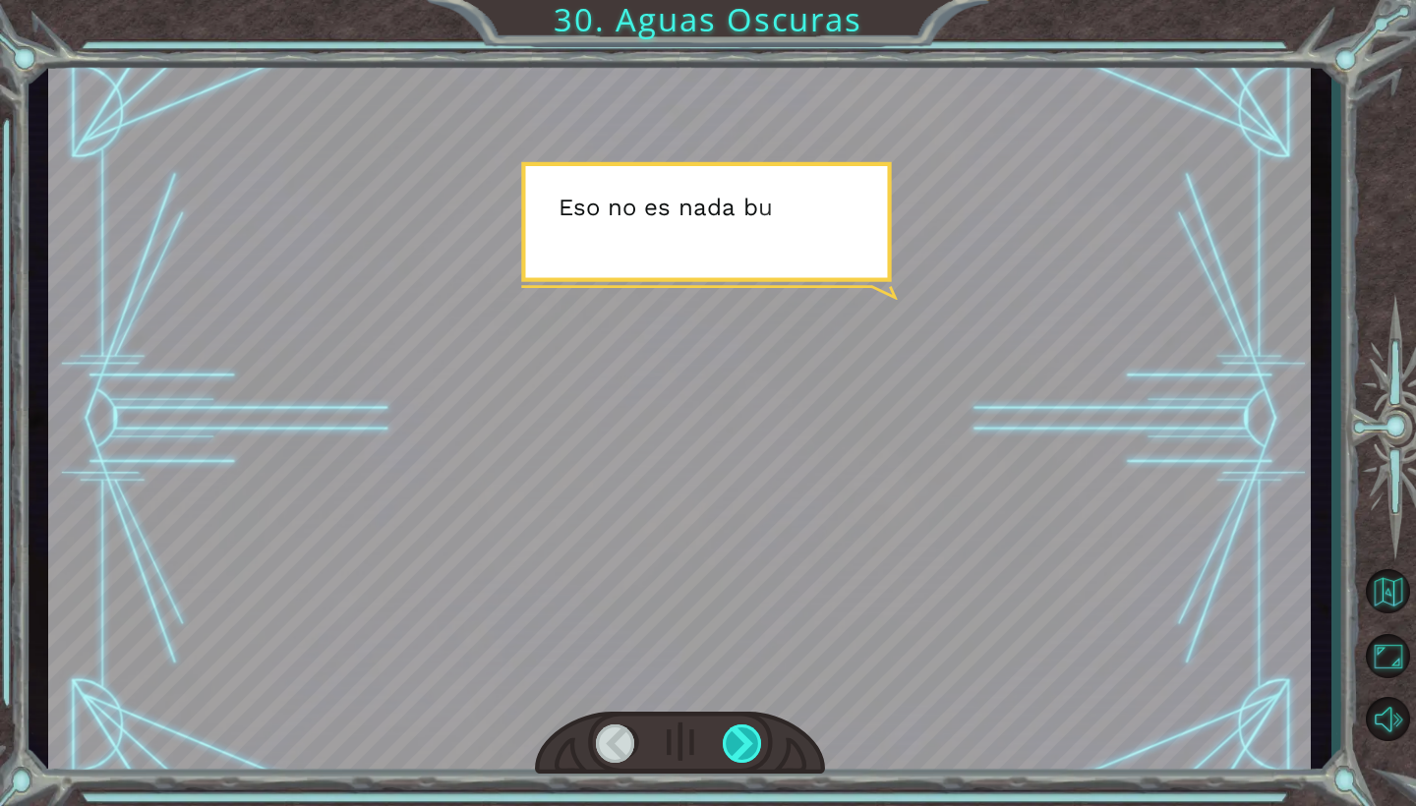
click at [735, 695] on div at bounding box center [743, 744] width 40 height 38
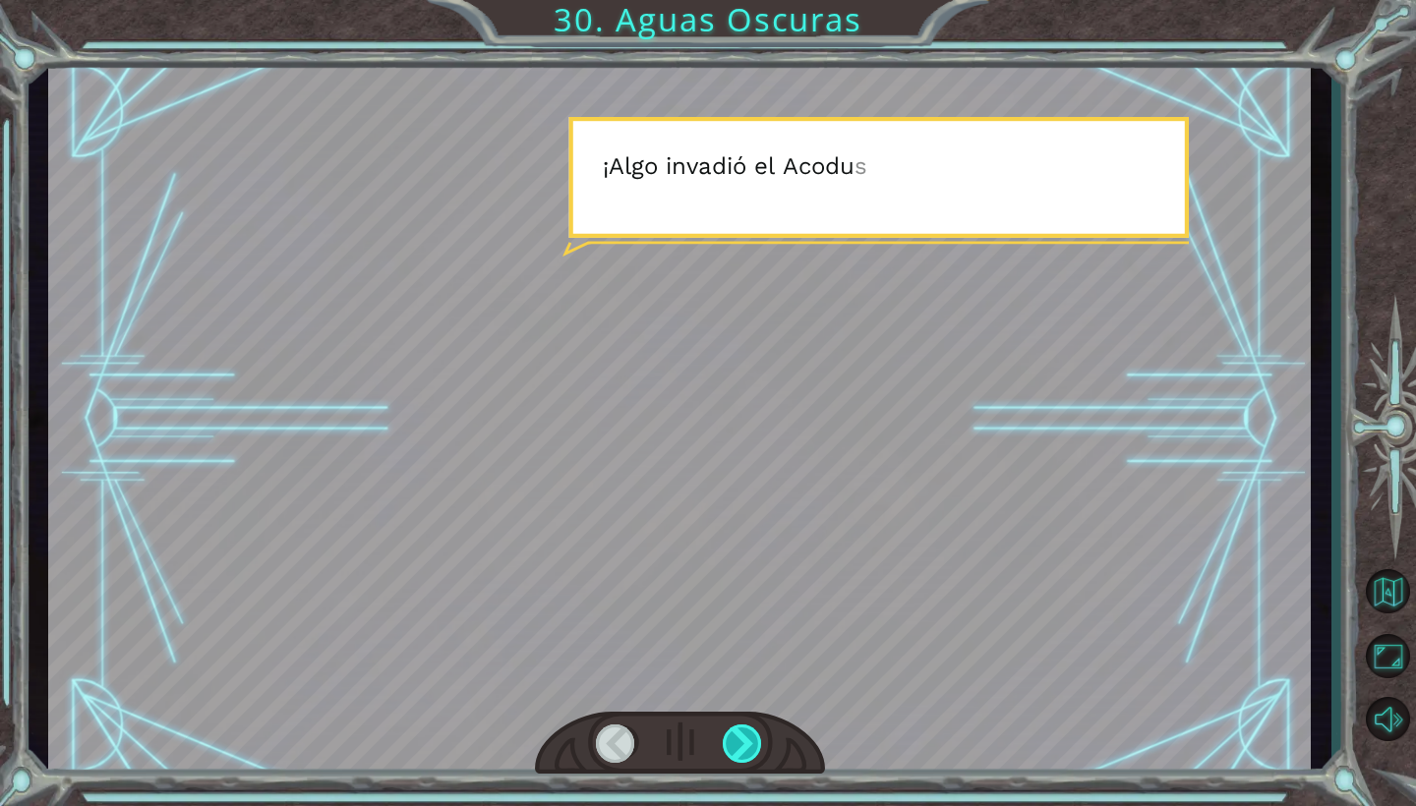
click at [735, 695] on div at bounding box center [743, 744] width 40 height 38
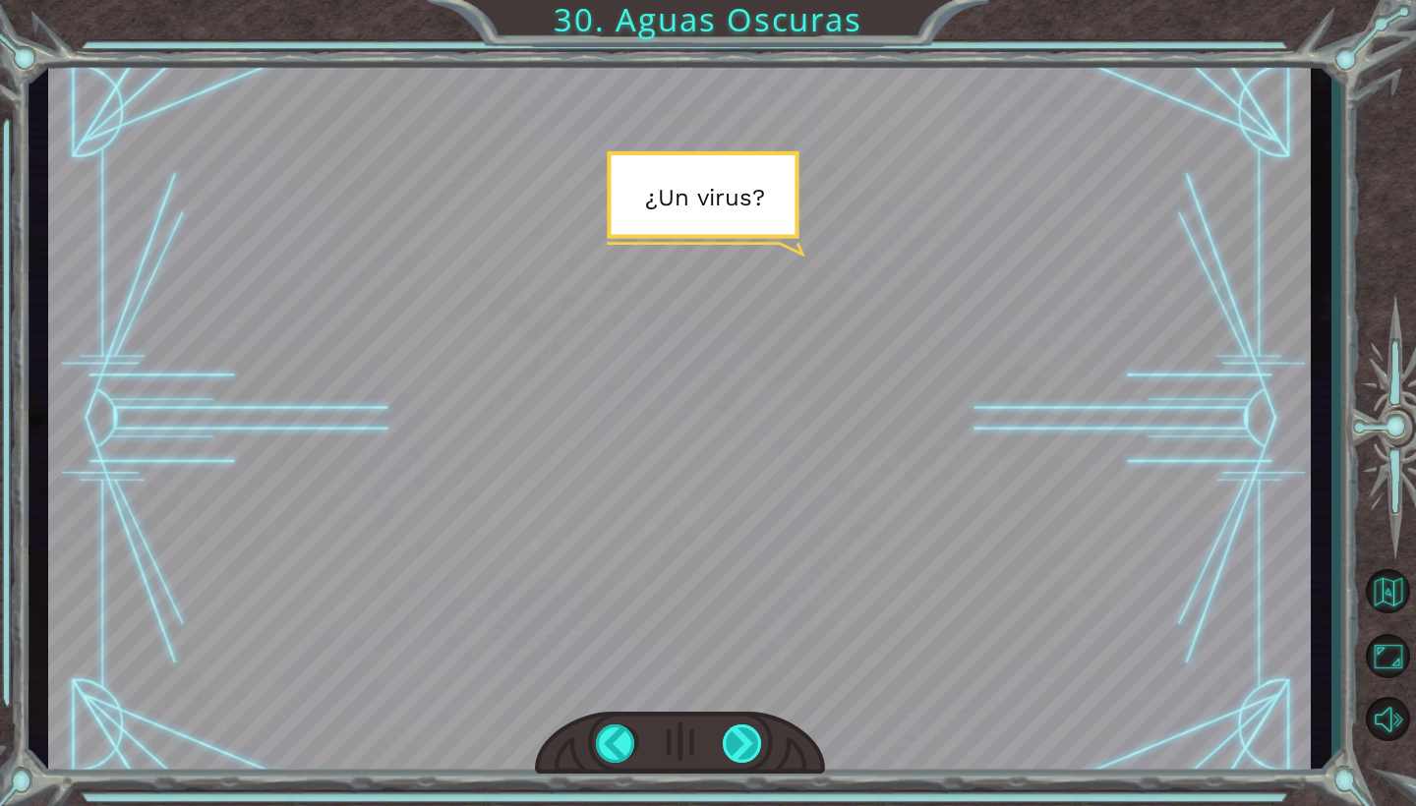
click at [735, 695] on div at bounding box center [743, 744] width 40 height 38
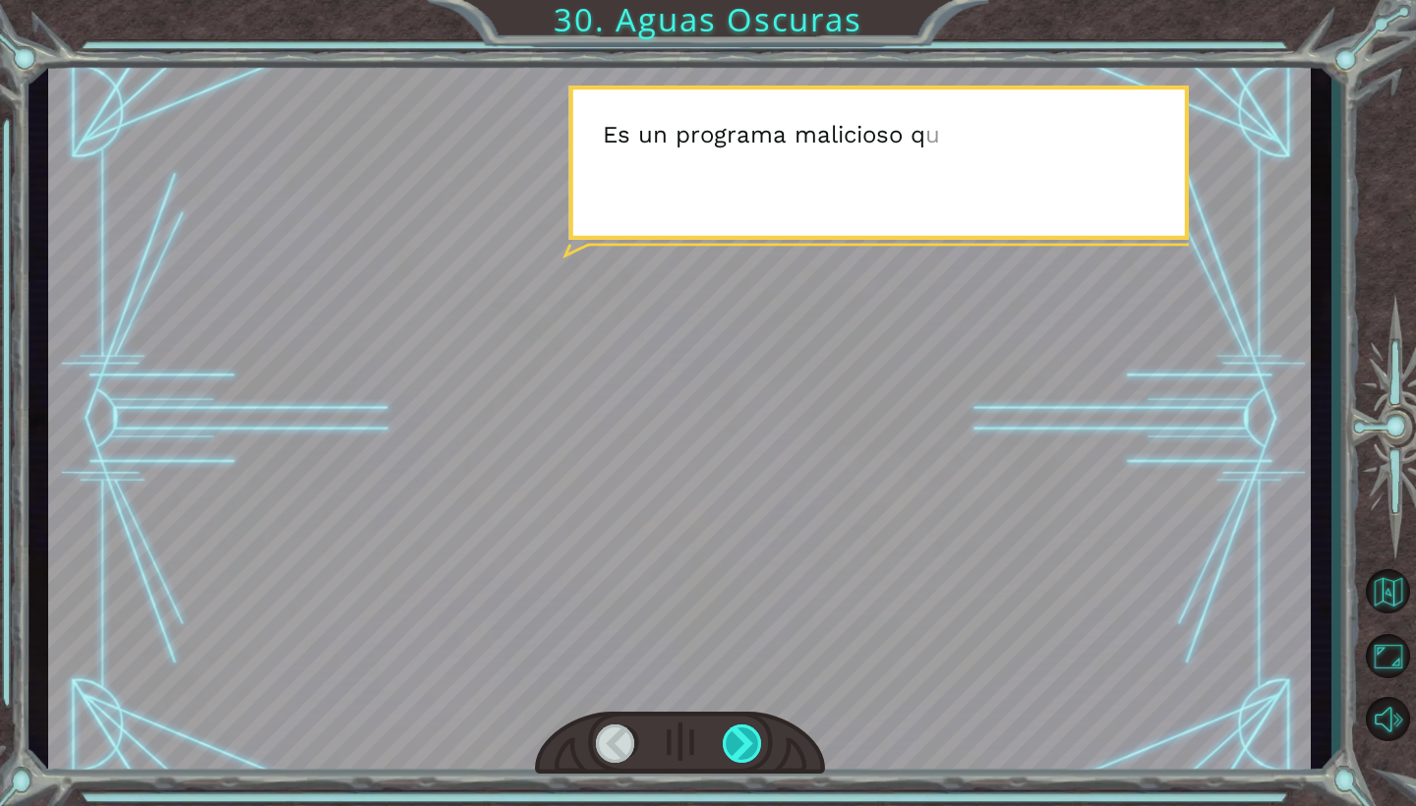
click at [735, 695] on div at bounding box center [743, 744] width 40 height 38
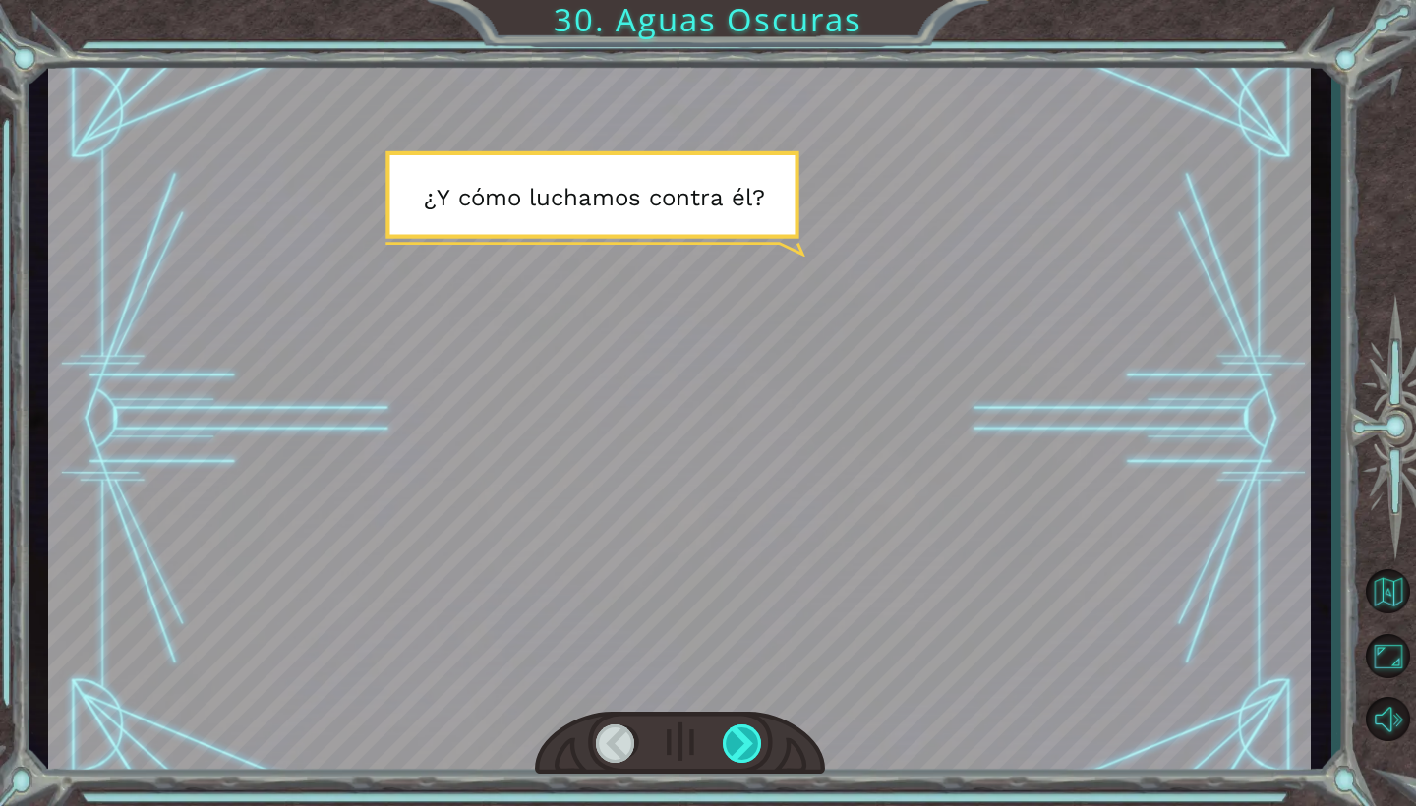
click at [735, 695] on div at bounding box center [743, 744] width 40 height 38
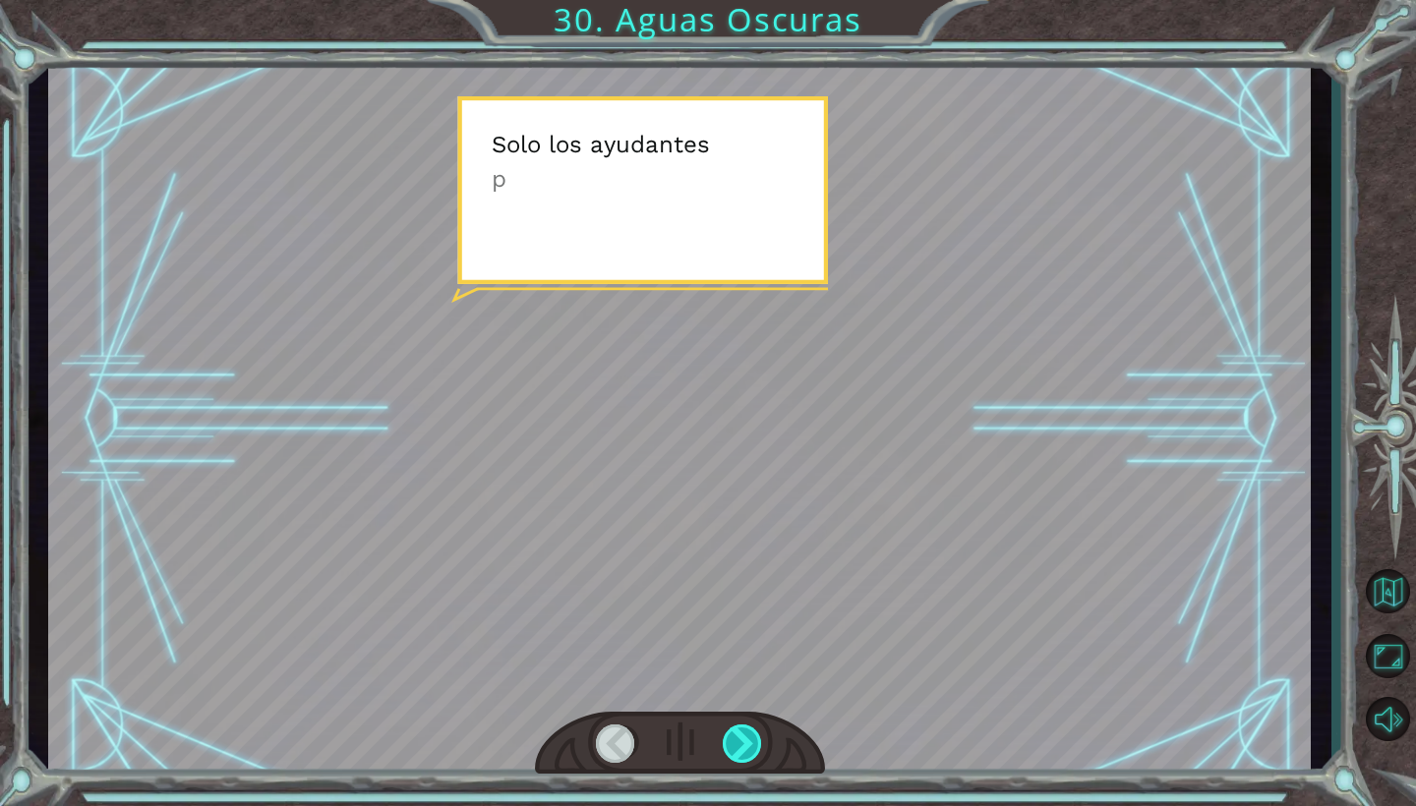
click at [735, 695] on div at bounding box center [743, 744] width 40 height 38
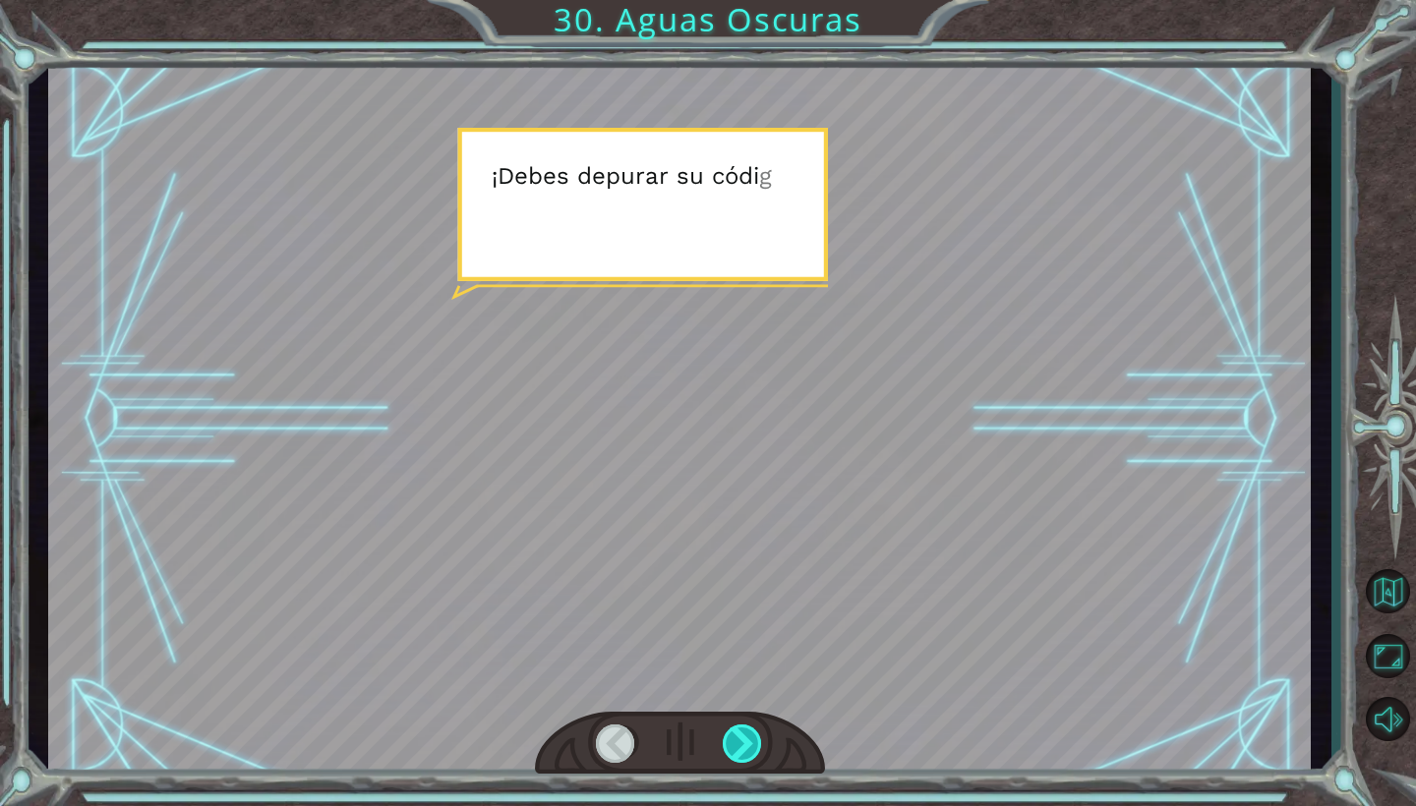
click at [735, 695] on div at bounding box center [743, 744] width 40 height 38
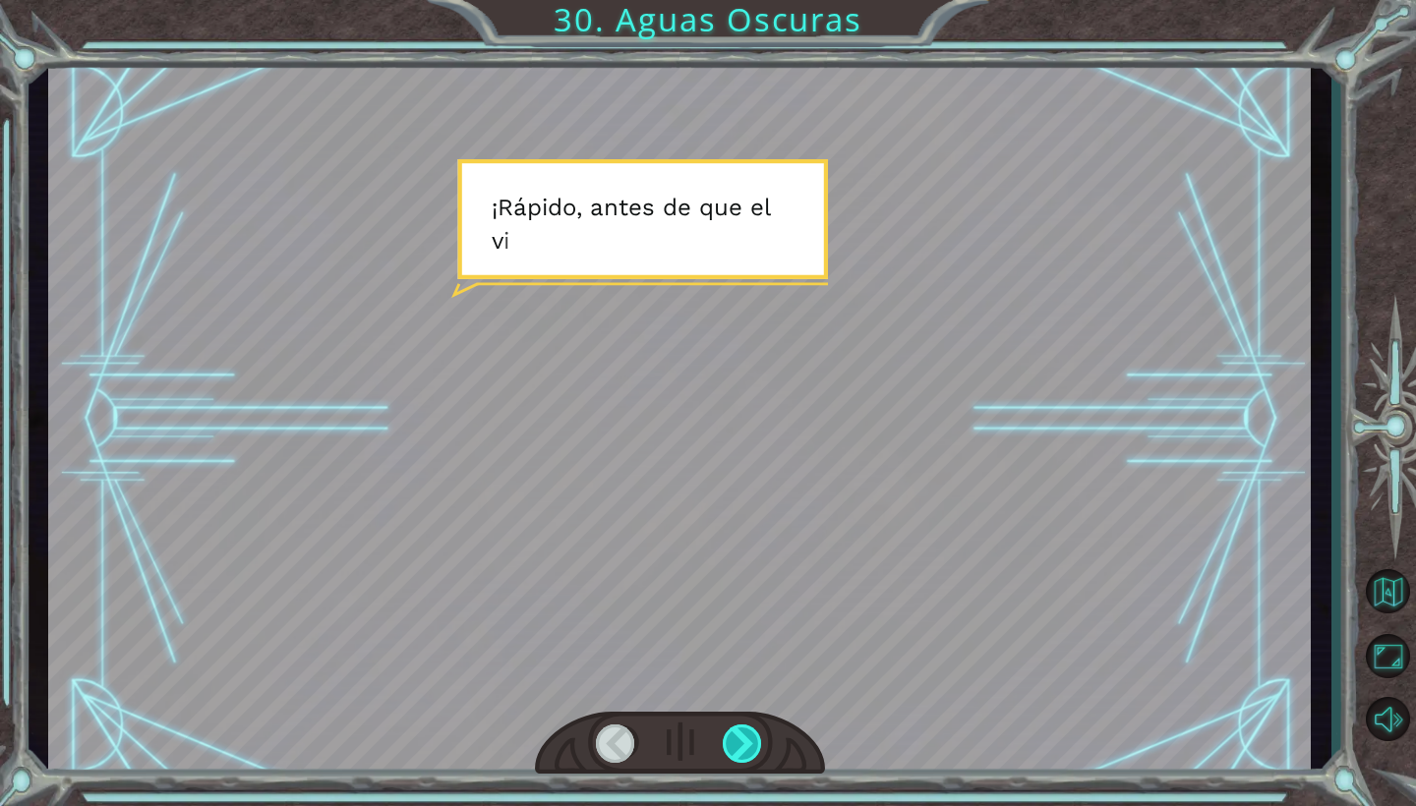
click at [735, 695] on div at bounding box center [743, 744] width 40 height 38
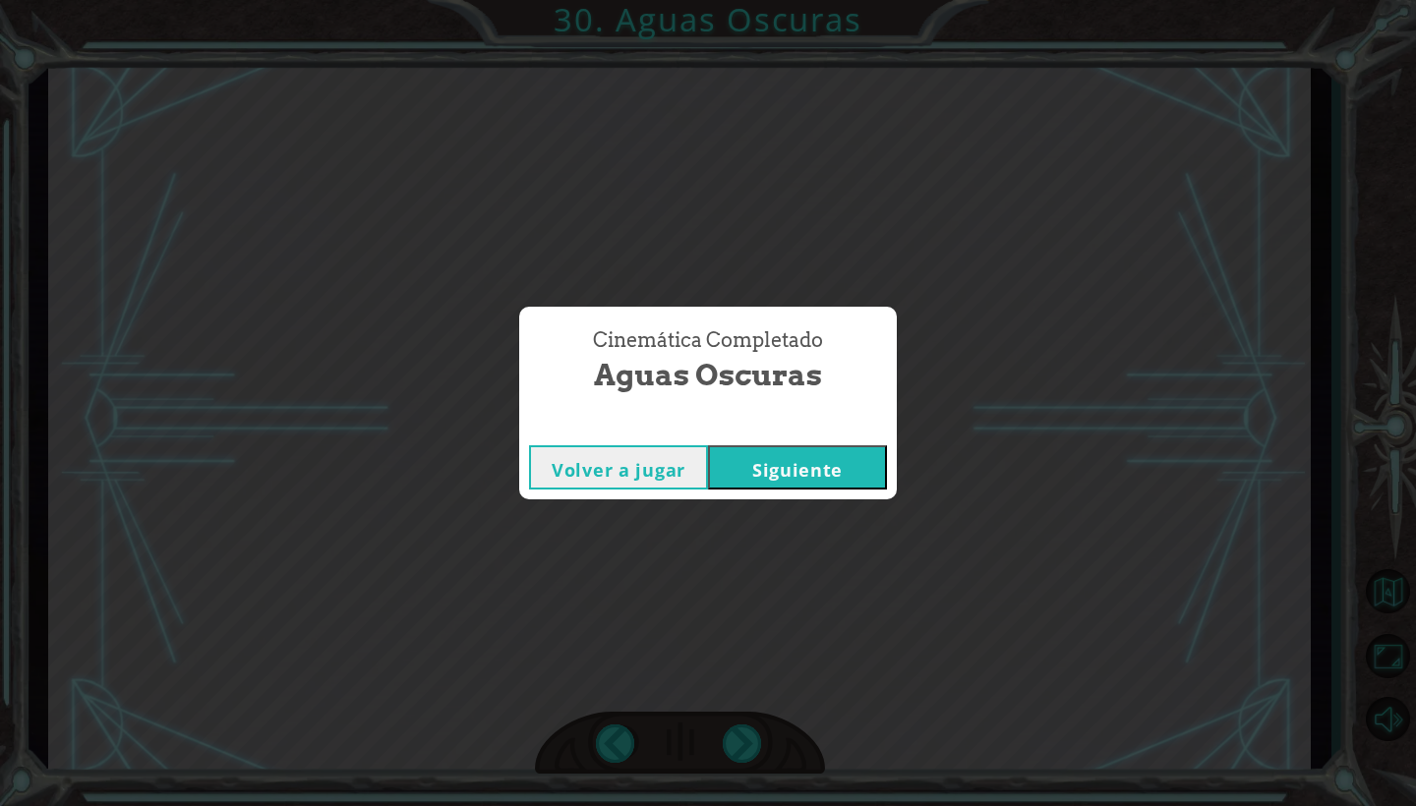
click at [736, 695] on div "Cinemática Completado Aguas Oscuras Volver a jugar [GEOGRAPHIC_DATA]" at bounding box center [708, 403] width 1416 height 806
click at [736, 454] on button "Siguiente" at bounding box center [797, 467] width 179 height 44
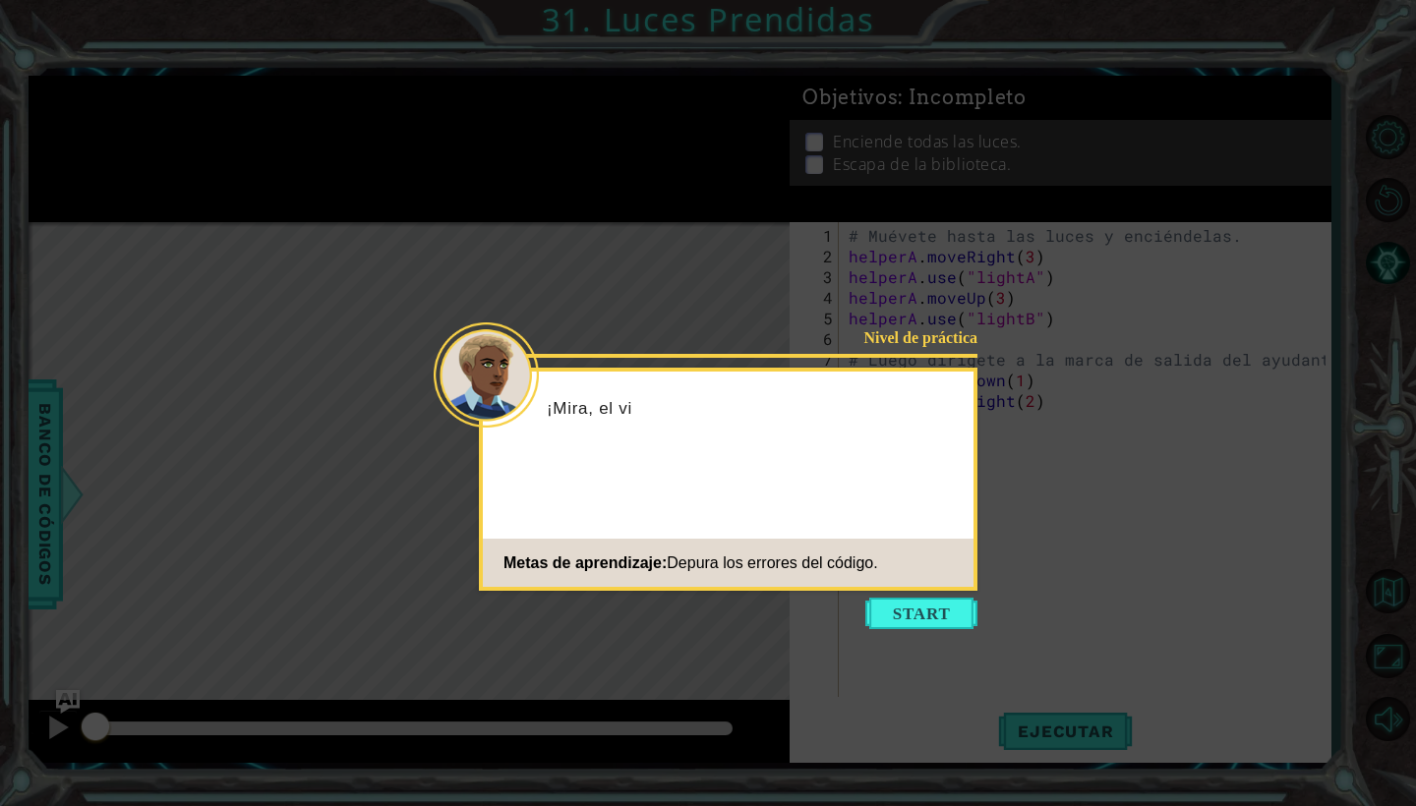
click at [736, 634] on icon at bounding box center [708, 403] width 1416 height 806
click at [736, 616] on button "Start" at bounding box center [921, 613] width 112 height 31
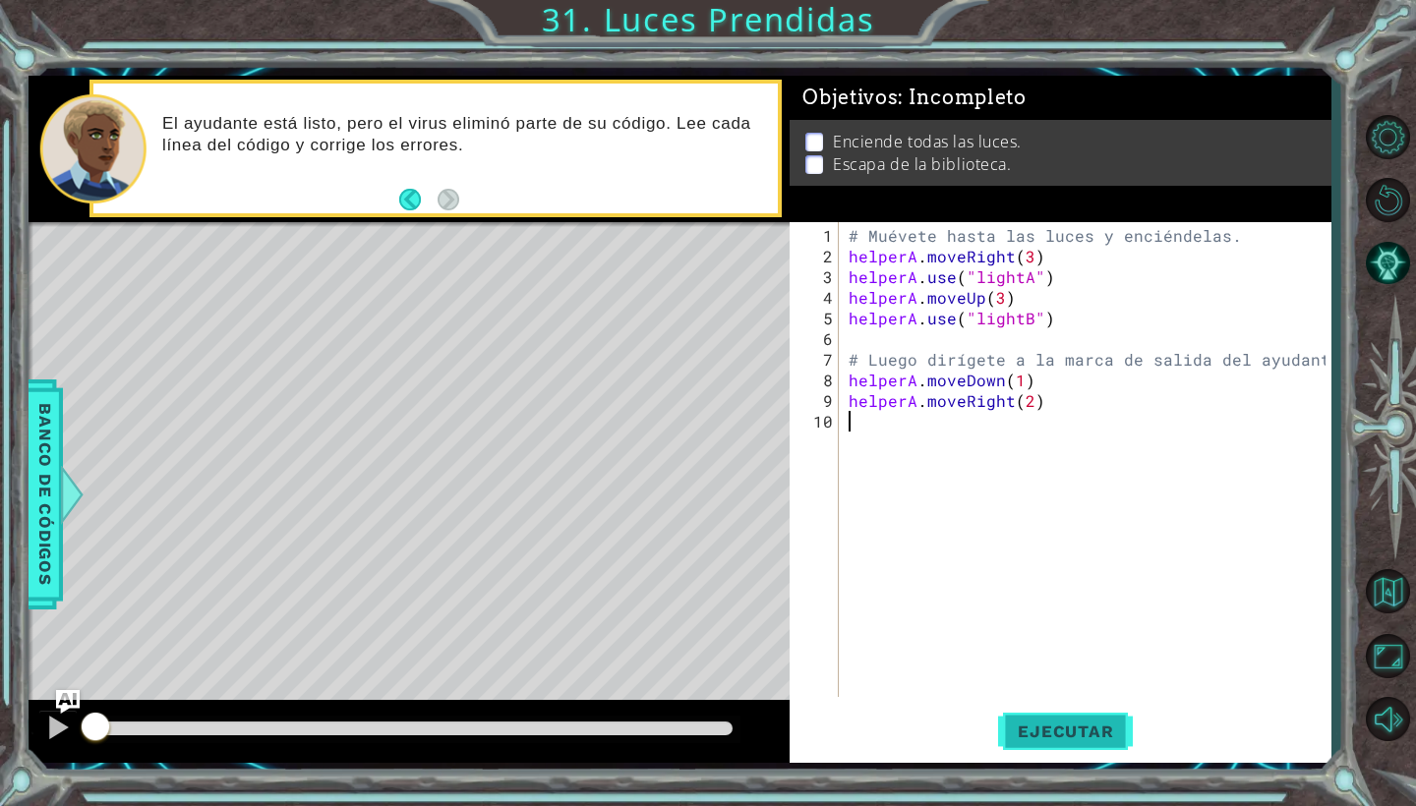
click at [736, 695] on span "Ejecutar" at bounding box center [1065, 732] width 135 height 20
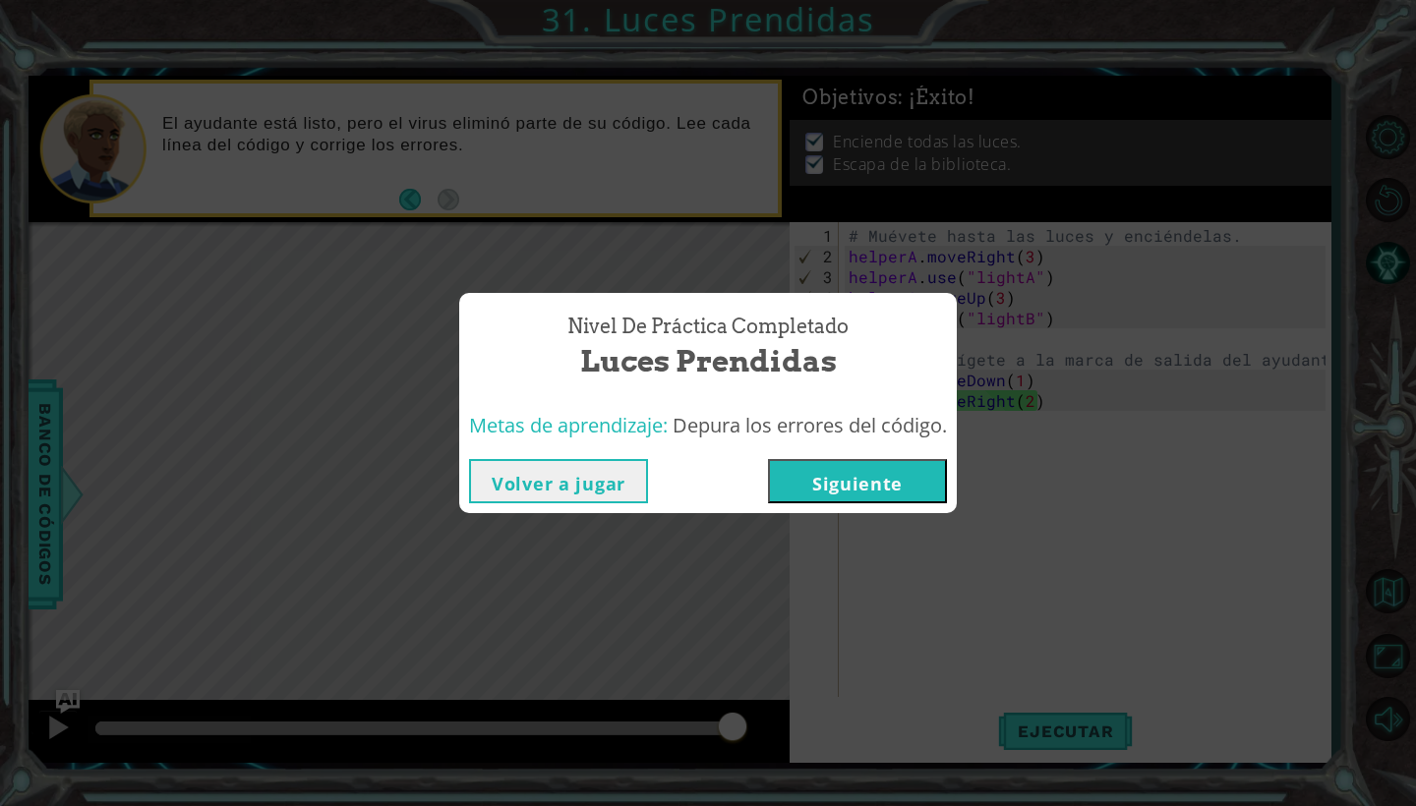
click at [736, 494] on button "Siguiente" at bounding box center [857, 481] width 179 height 44
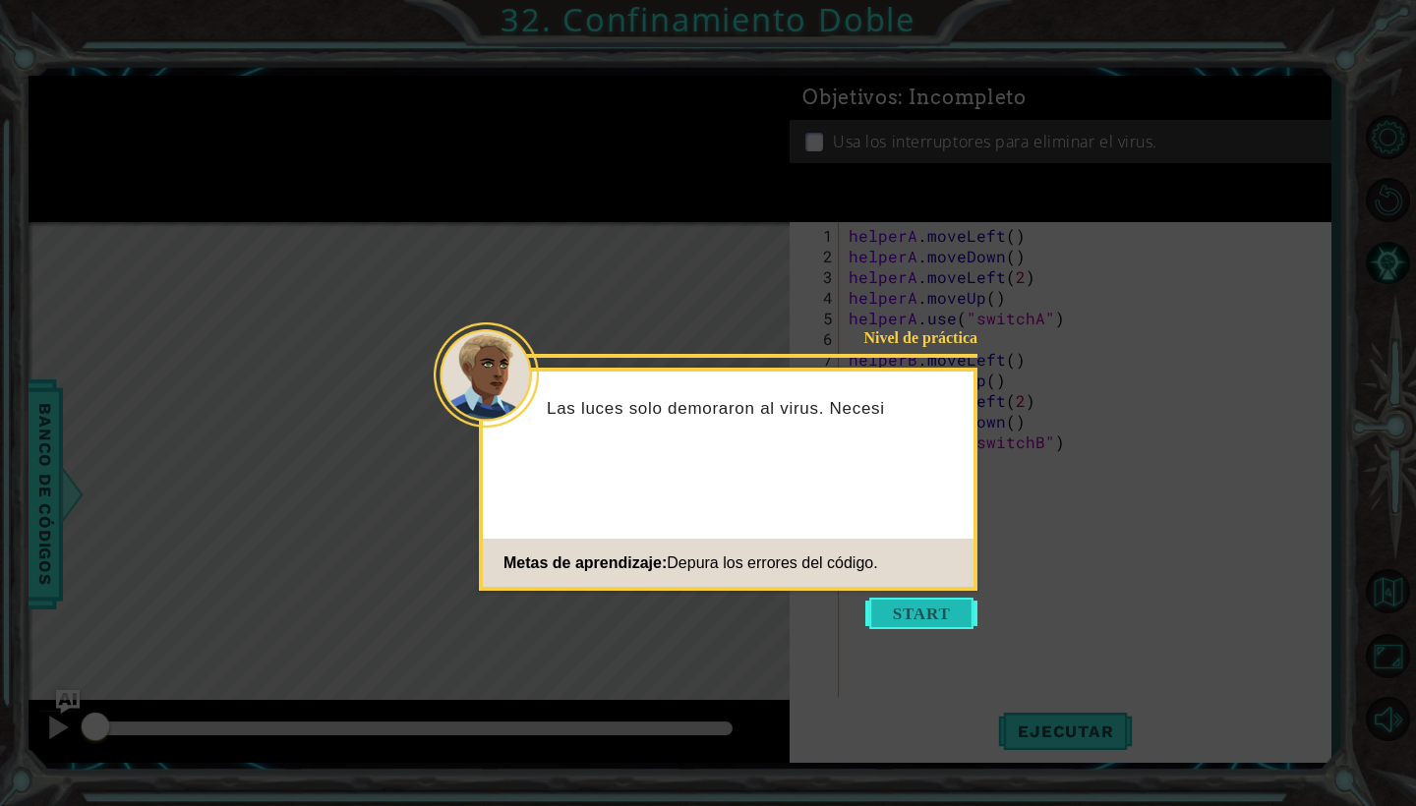
click at [736, 618] on button "Start" at bounding box center [921, 613] width 112 height 31
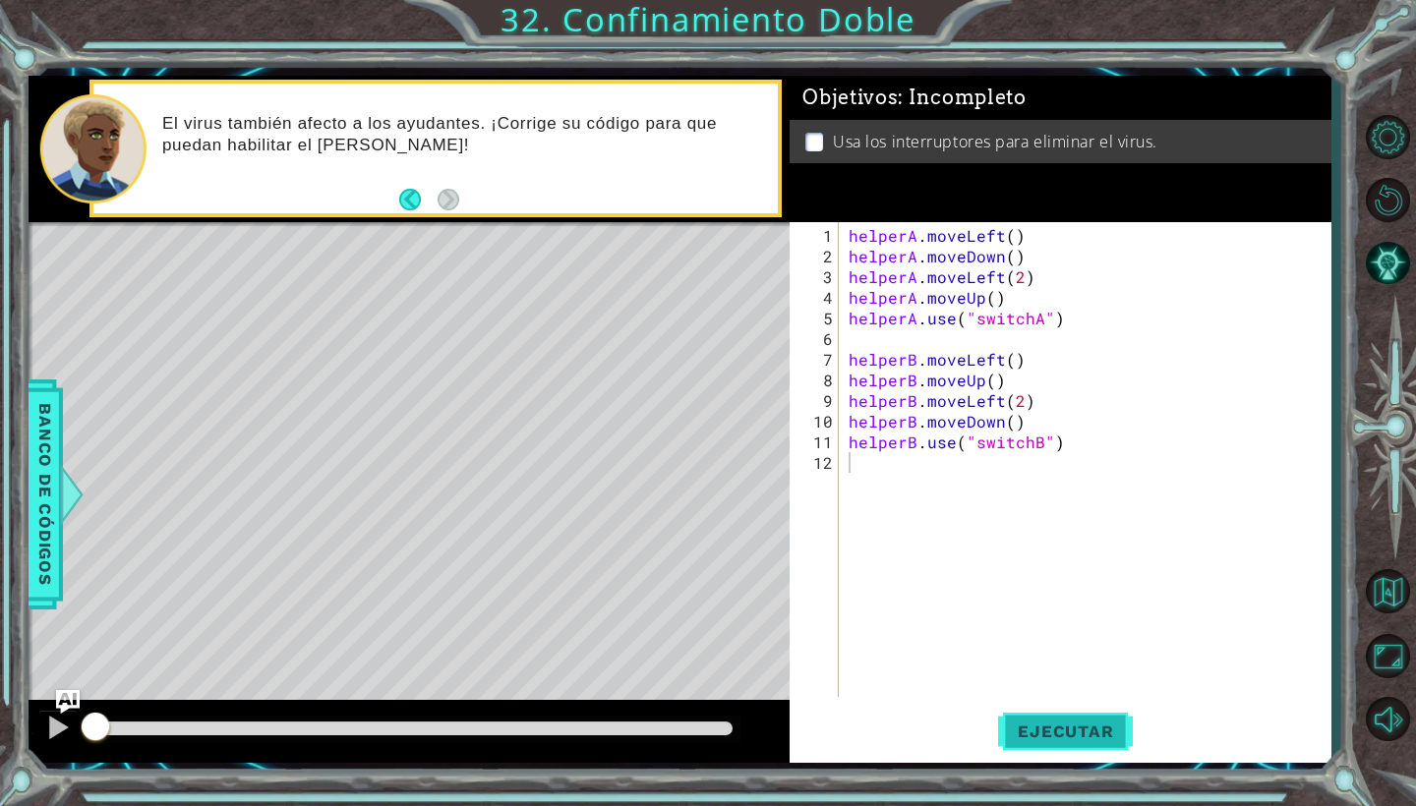
click at [736, 695] on span "Ejecutar" at bounding box center [1065, 732] width 135 height 20
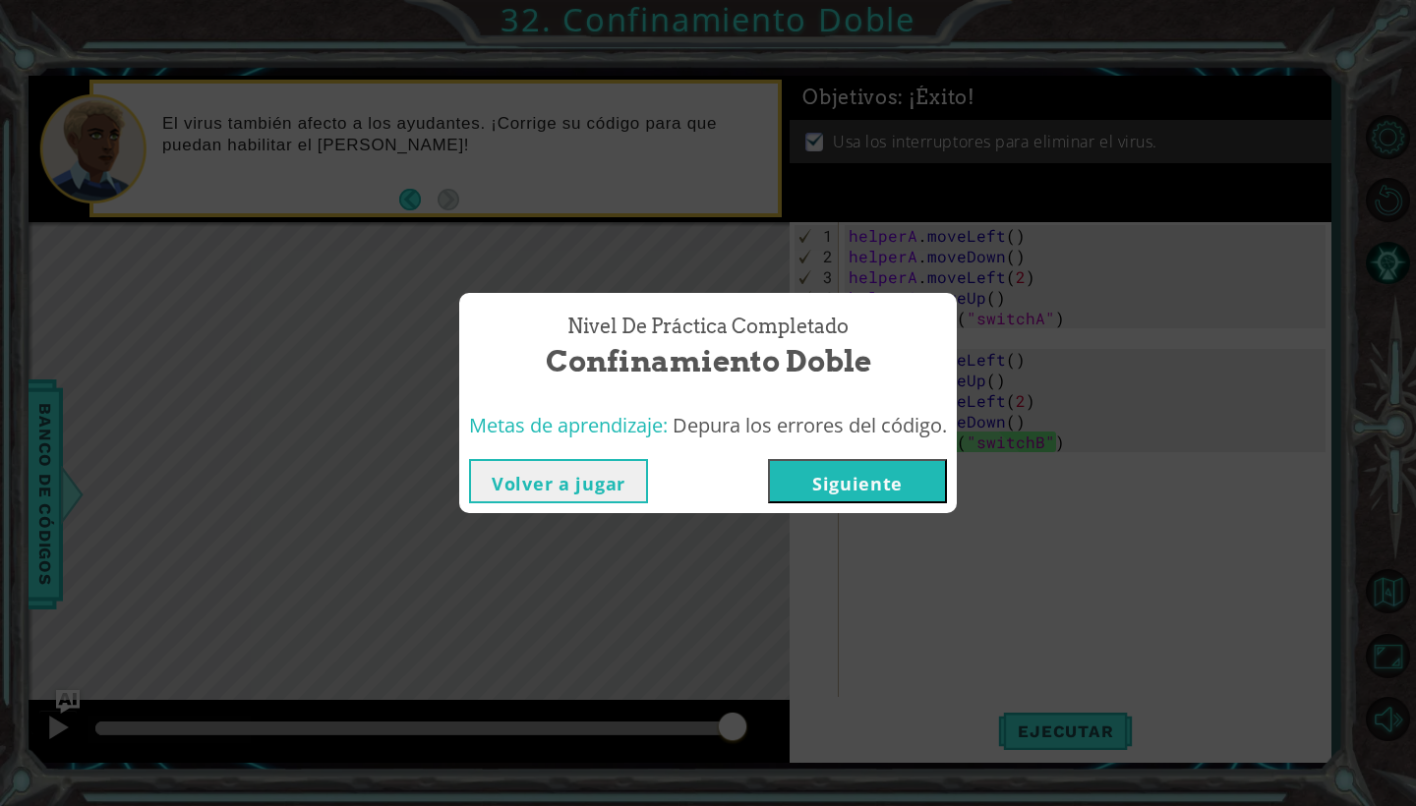
click at [736, 483] on button "Siguiente" at bounding box center [857, 481] width 179 height 44
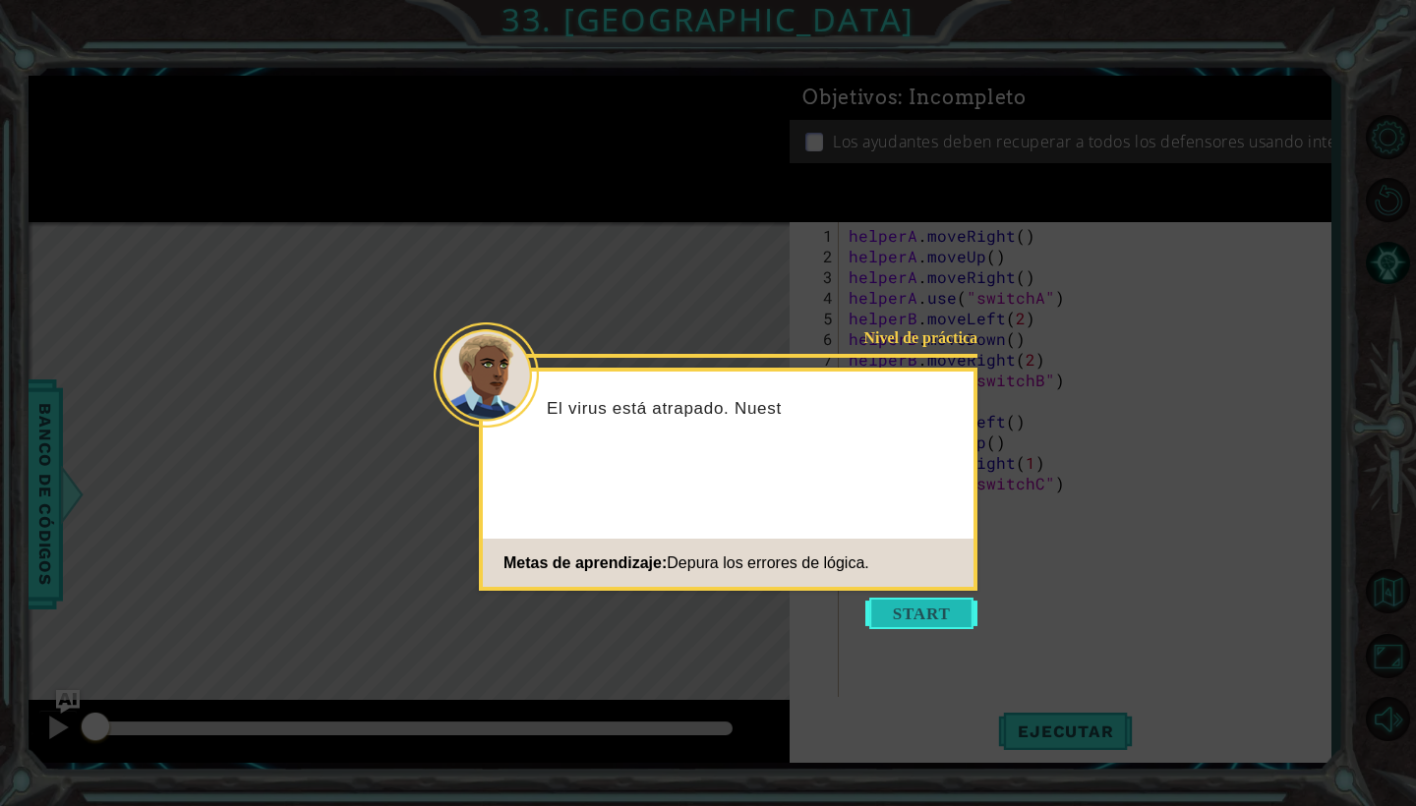
click at [736, 607] on button "Start" at bounding box center [921, 613] width 112 height 31
